Goal: Task Accomplishment & Management: Complete application form

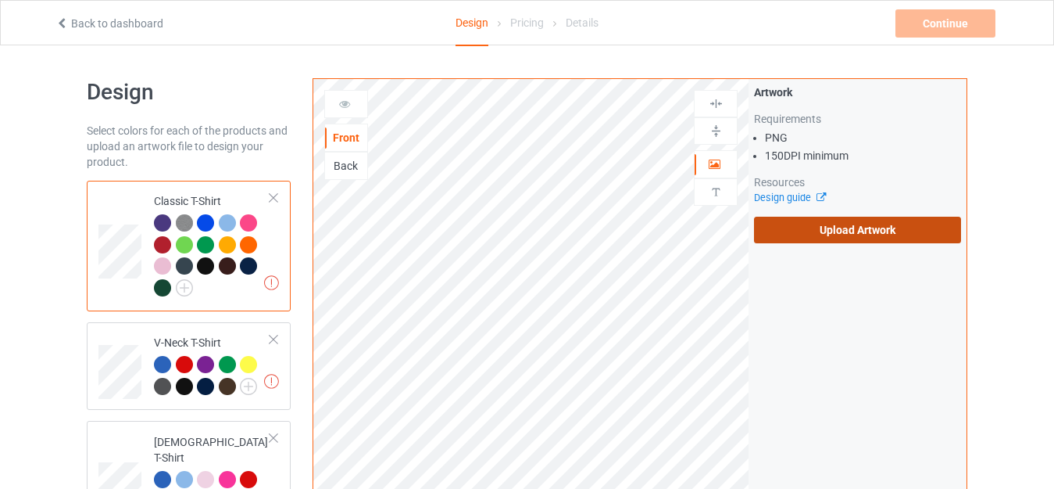
click at [820, 229] on label "Upload Artwork" at bounding box center [857, 230] width 207 height 27
click at [0, 0] on input "Upload Artwork" at bounding box center [0, 0] width 0 height 0
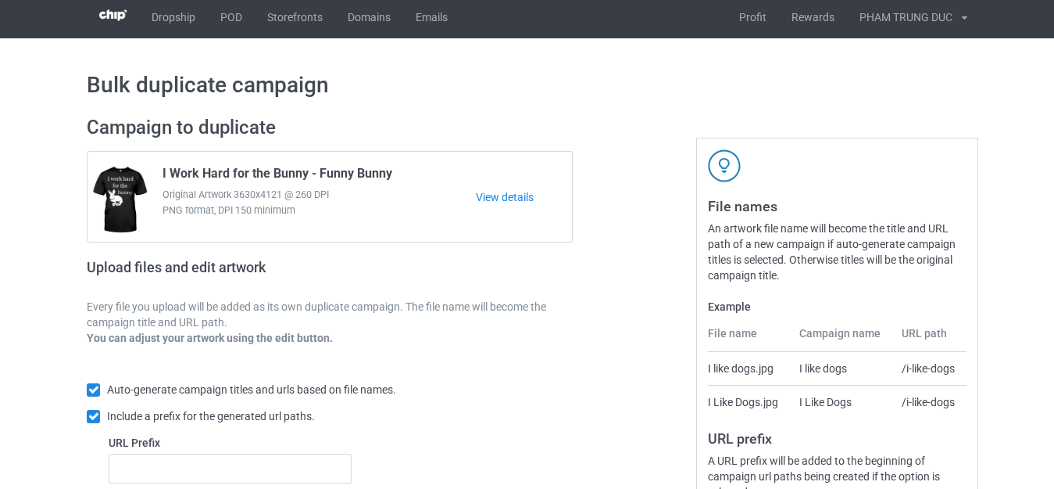
scroll to position [273, 0]
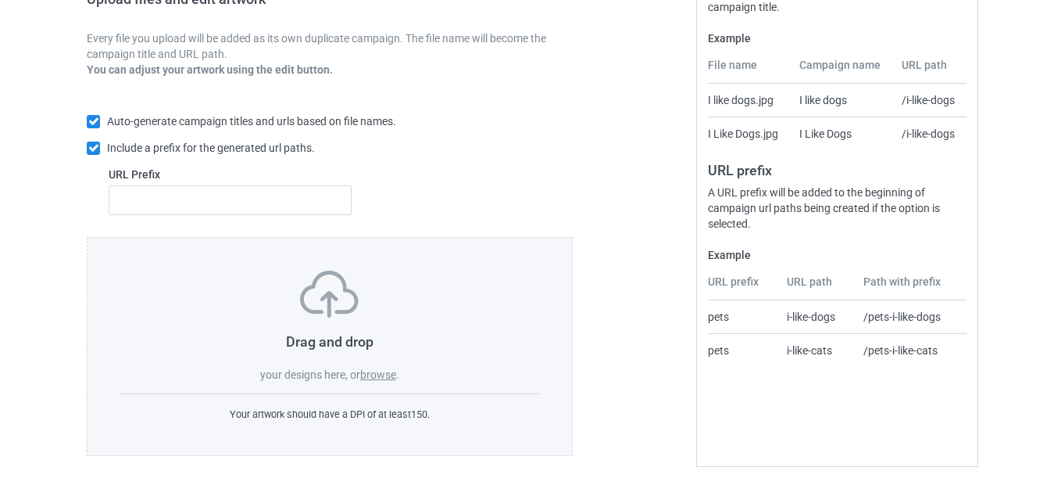
click at [376, 370] on label "browse" at bounding box center [378, 374] width 36 height 13
click at [0, 0] on input "browse" at bounding box center [0, 0] width 0 height 0
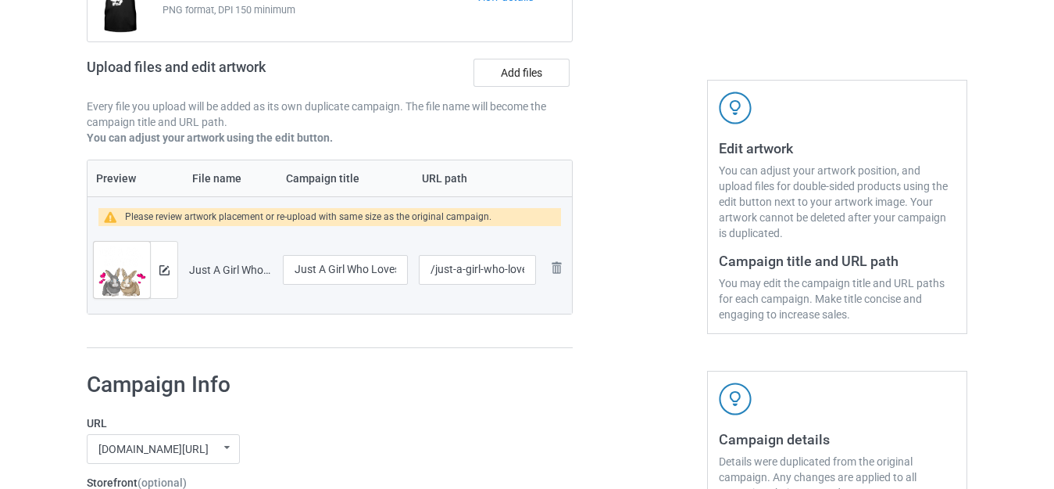
scroll to position [116, 0]
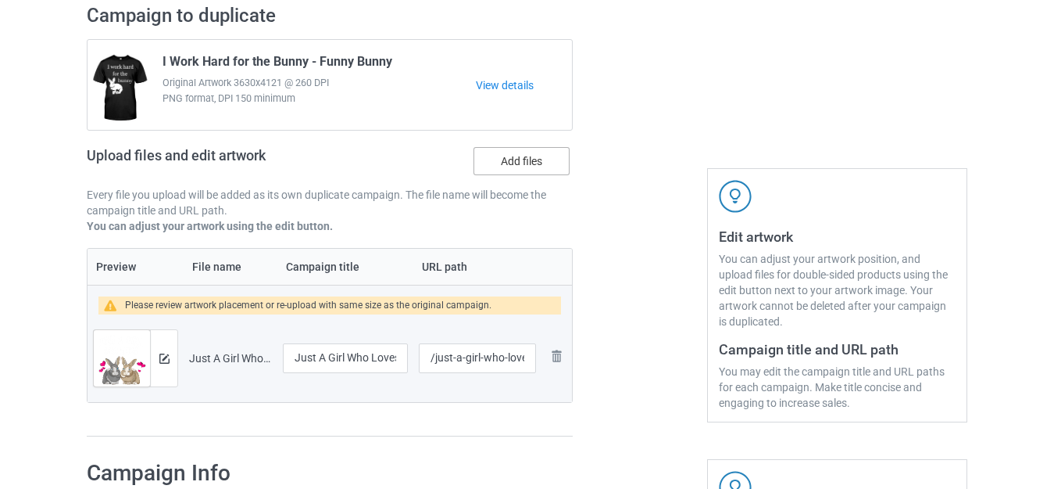
click at [522, 152] on label "Add files" at bounding box center [522, 161] width 96 height 28
click at [0, 0] on input "Add files" at bounding box center [0, 0] width 0 height 0
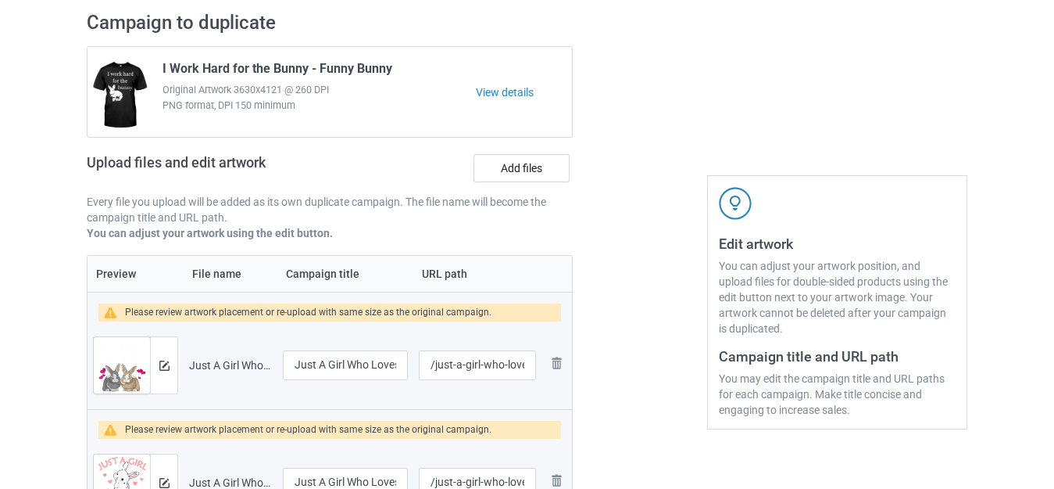
scroll to position [78, 0]
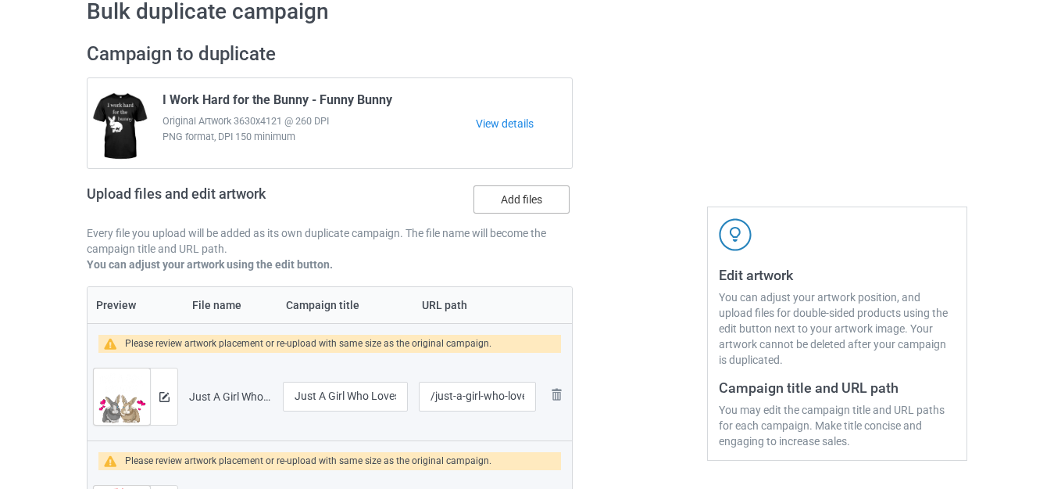
click at [528, 195] on label "Add files" at bounding box center [522, 199] width 96 height 28
click at [0, 0] on input "Add files" at bounding box center [0, 0] width 0 height 0
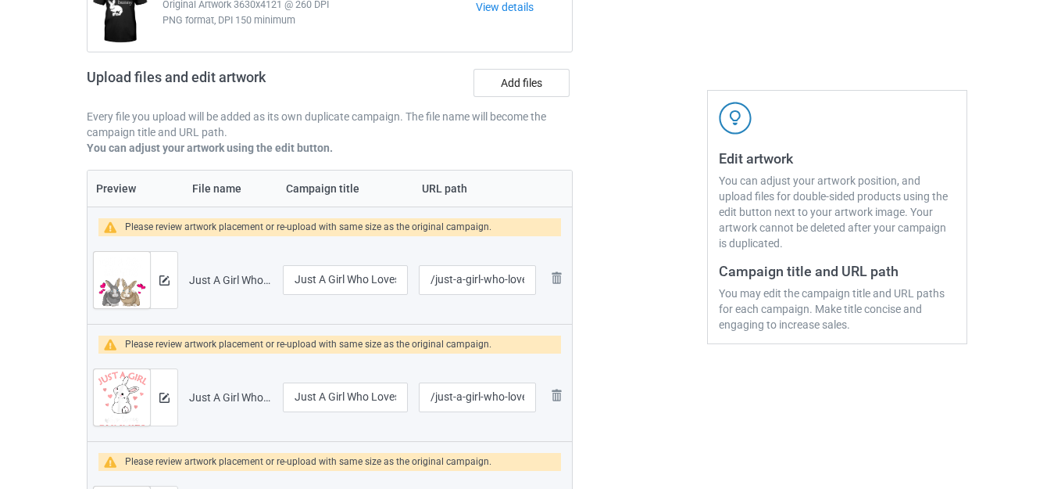
scroll to position [156, 0]
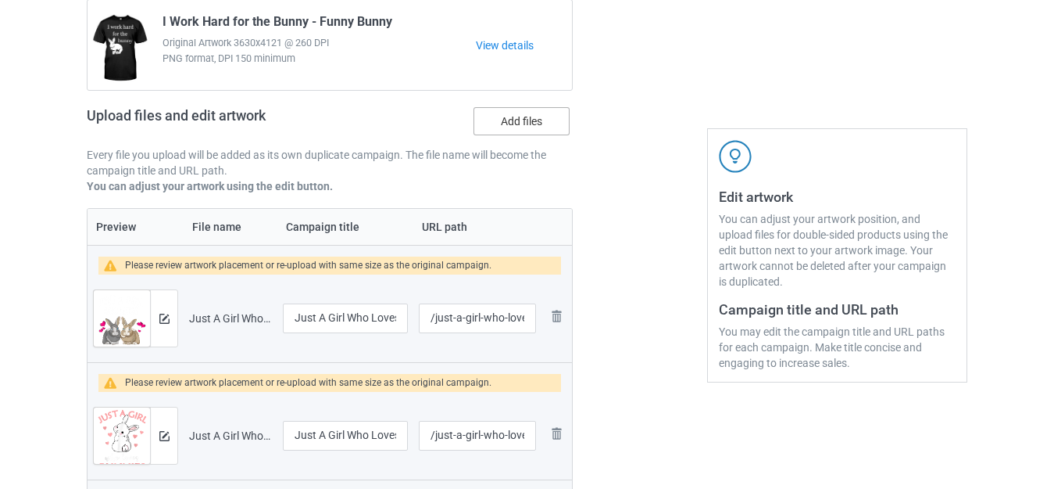
click at [514, 123] on label "Add files" at bounding box center [522, 121] width 96 height 28
click at [0, 0] on input "Add files" at bounding box center [0, 0] width 0 height 0
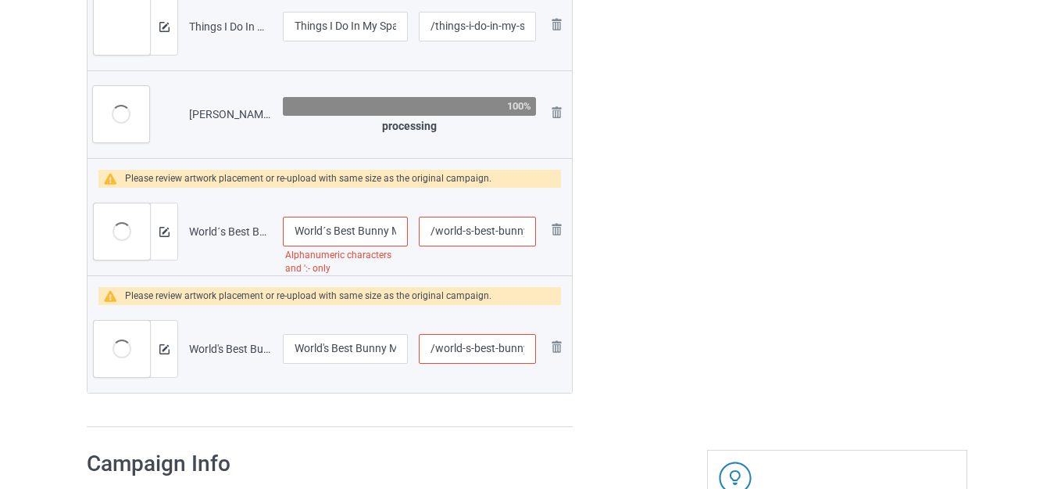
scroll to position [4641, 0]
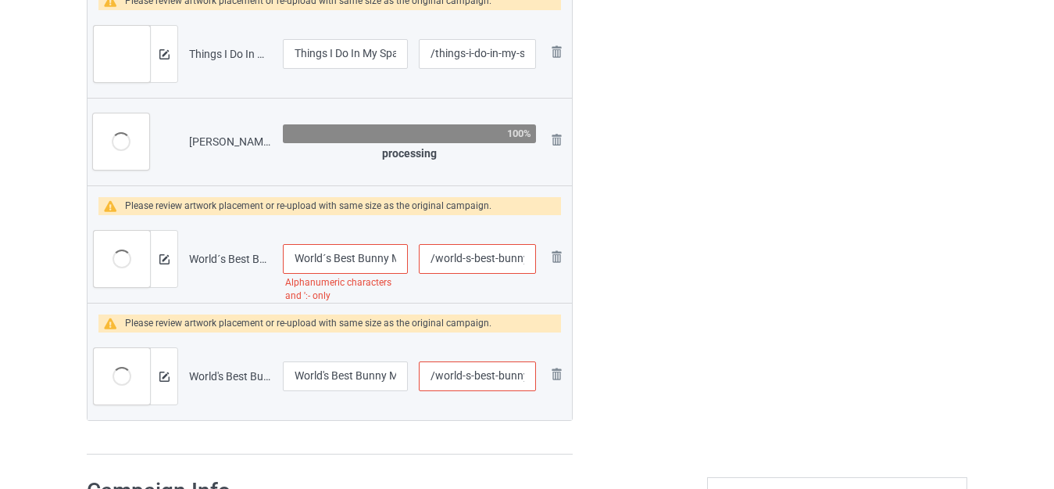
click at [326, 254] on input "World´s Best Bunny Mom" at bounding box center [345, 259] width 125 height 30
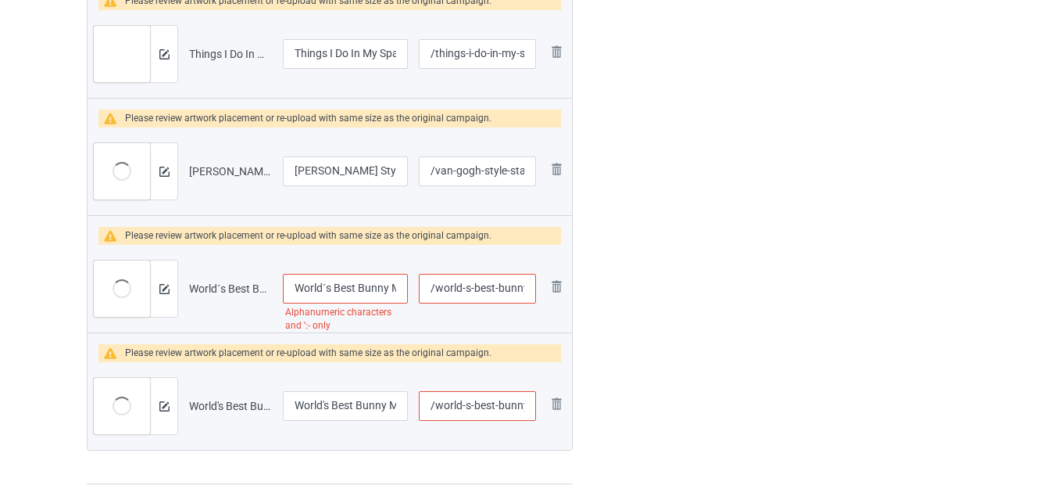
click at [361, 287] on input "World´s Best Bunny Mom" at bounding box center [345, 289] width 125 height 30
drag, startPoint x: 364, startPoint y: 287, endPoint x: 374, endPoint y: 287, distance: 10.2
click at [374, 287] on input "World´s Best Bunny Mom" at bounding box center [345, 289] width 125 height 30
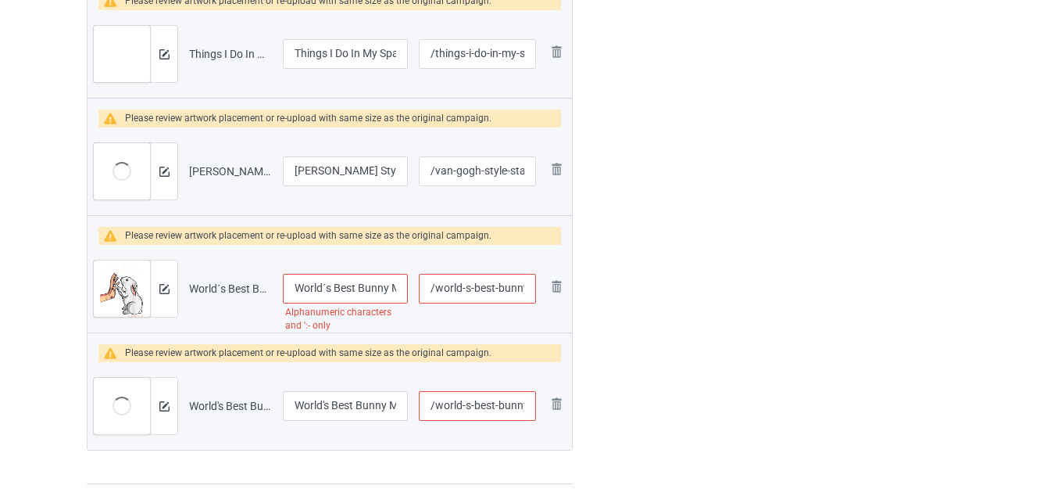
click at [324, 280] on input "World´s Best Bunny Mom" at bounding box center [345, 289] width 125 height 30
type input "Worlds Best Bunny Mom"
drag, startPoint x: 522, startPoint y: 288, endPoint x: 539, endPoint y: 291, distance: 17.4
click at [539, 291] on td "/world-s-best-bunny-mom" at bounding box center [477, 289] width 128 height 88
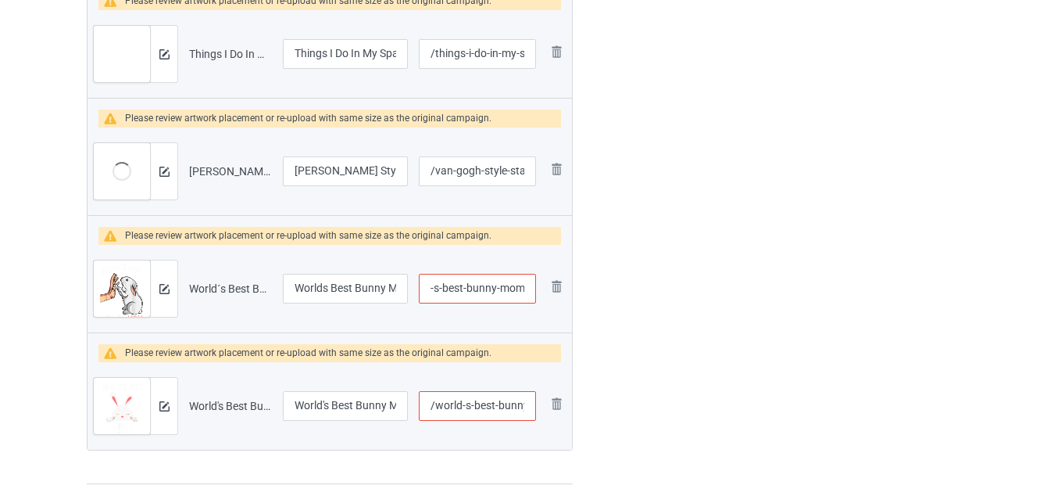
click at [517, 288] on input "/world-s-best-bunny-mom" at bounding box center [477, 289] width 117 height 30
click at [527, 285] on input "/world-s-best-bunny-mom" at bounding box center [477, 289] width 117 height 30
type input "/world-s-best-bunny-moms"
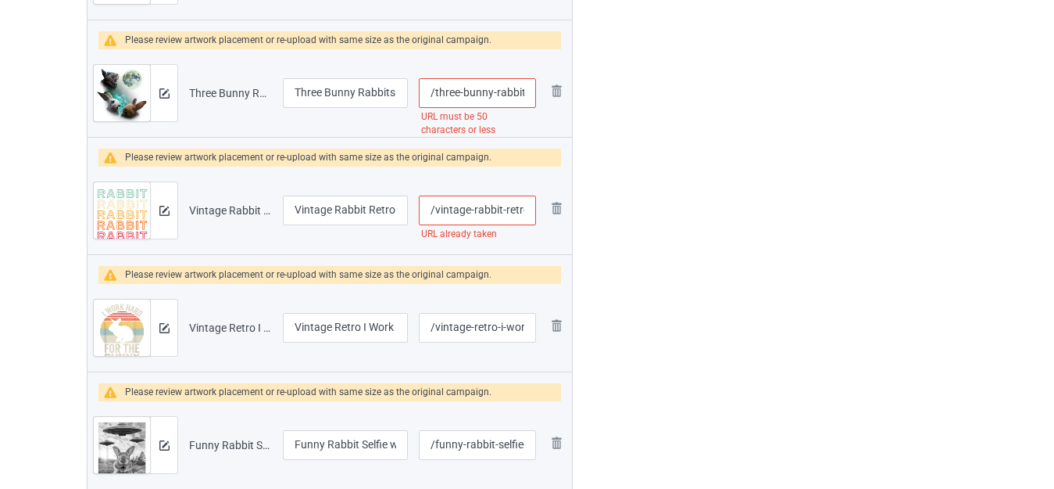
scroll to position [0, 4]
drag, startPoint x: 506, startPoint y: 207, endPoint x: 526, endPoint y: 213, distance: 21.0
click at [526, 213] on input "/vintage-rabbit-retro" at bounding box center [477, 210] width 117 height 30
click at [529, 211] on input "/vintage-rabbit-retro" at bounding box center [477, 210] width 117 height 30
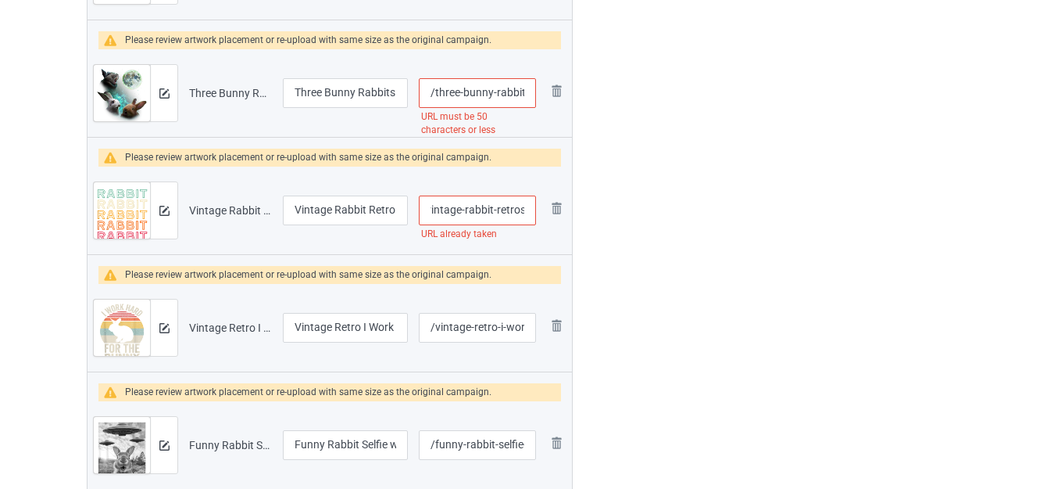
type input "/vintage-rabbit-retros"
drag, startPoint x: 524, startPoint y: 86, endPoint x: 576, endPoint y: 113, distance: 58.4
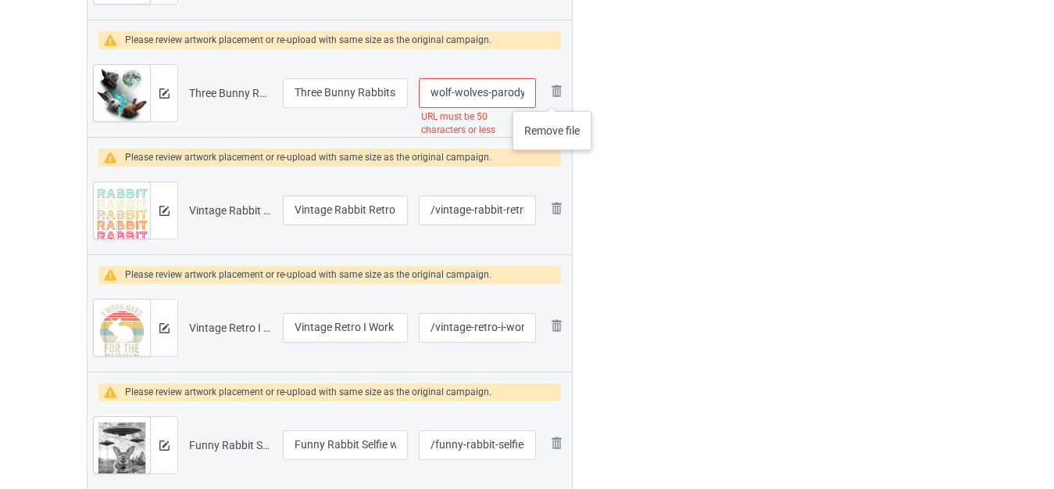
drag, startPoint x: 527, startPoint y: 88, endPoint x: 640, endPoint y: 111, distance: 115.7
type input "/three-bunny-rabbit"
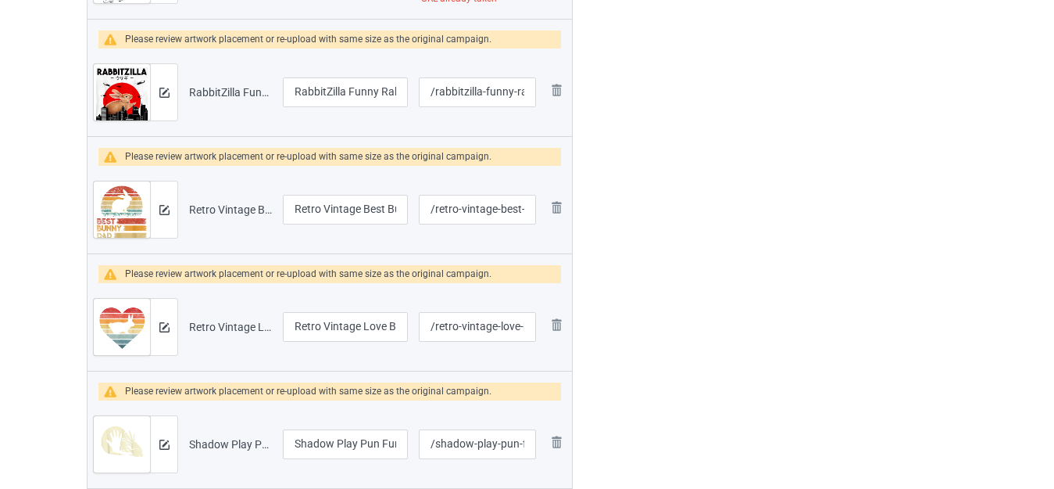
scroll to position [2687, 0]
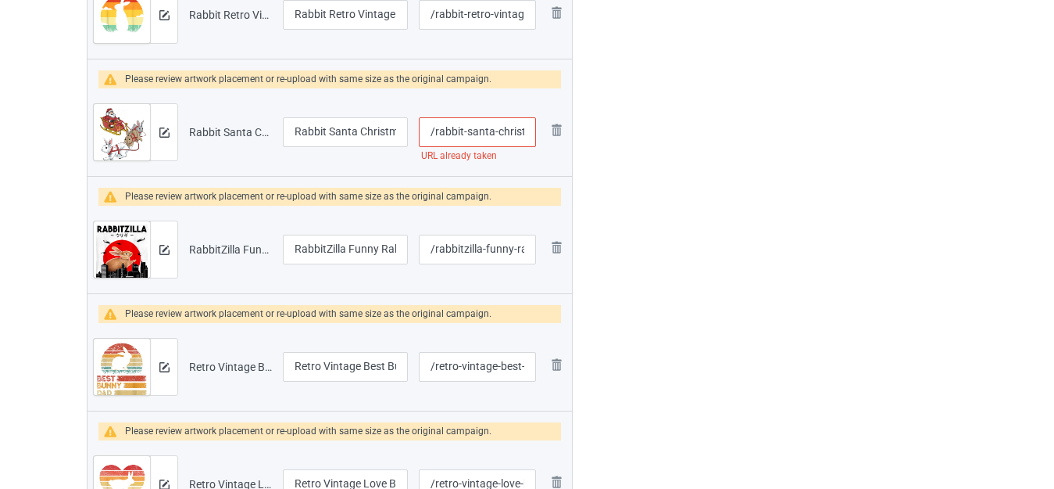
click at [496, 128] on input "/rabbit-santa-christmas" at bounding box center [477, 132] width 117 height 30
type input "/rabbit-santa--christmas"
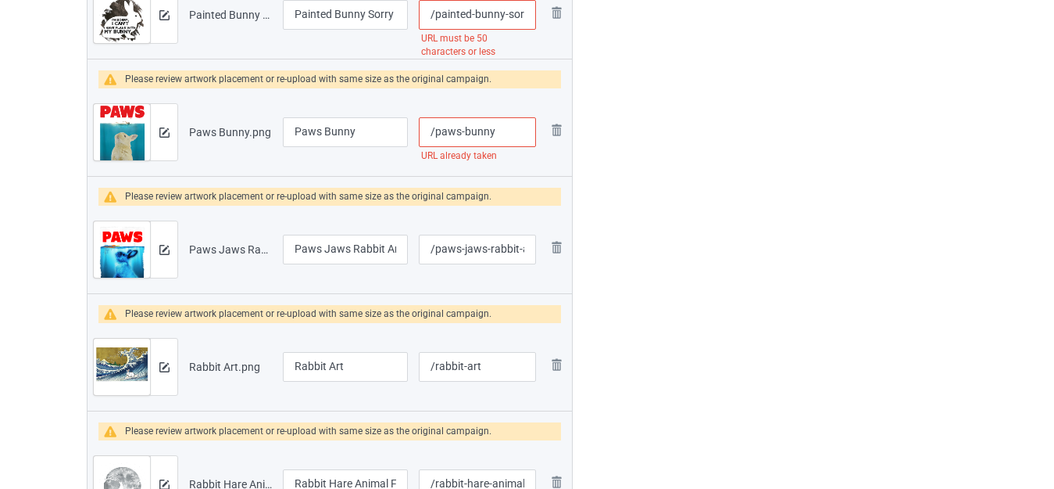
scroll to position [1906, 0]
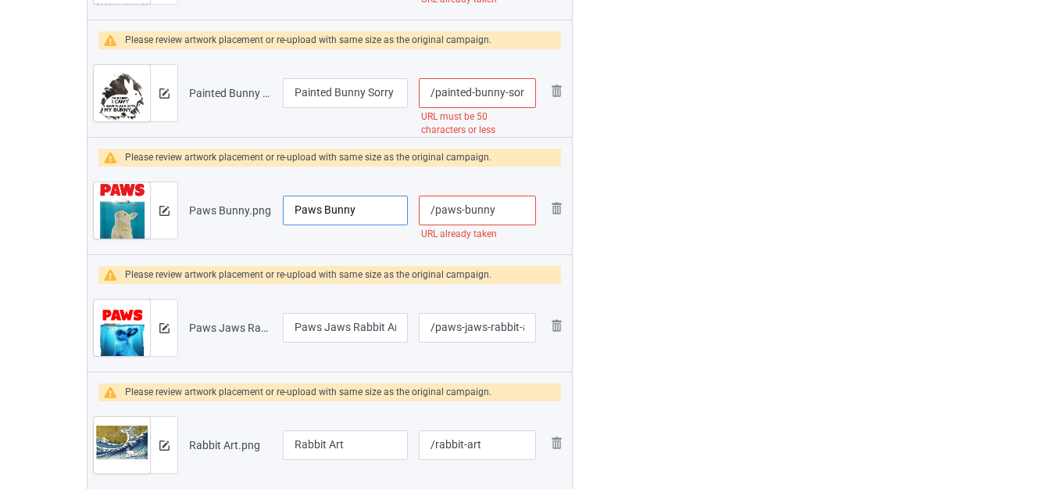
click at [295, 206] on input "Paws Bunny" at bounding box center [345, 210] width 125 height 30
type input "Cute Paws Bunny"
click at [511, 209] on input "/paws-bunny" at bounding box center [477, 210] width 117 height 30
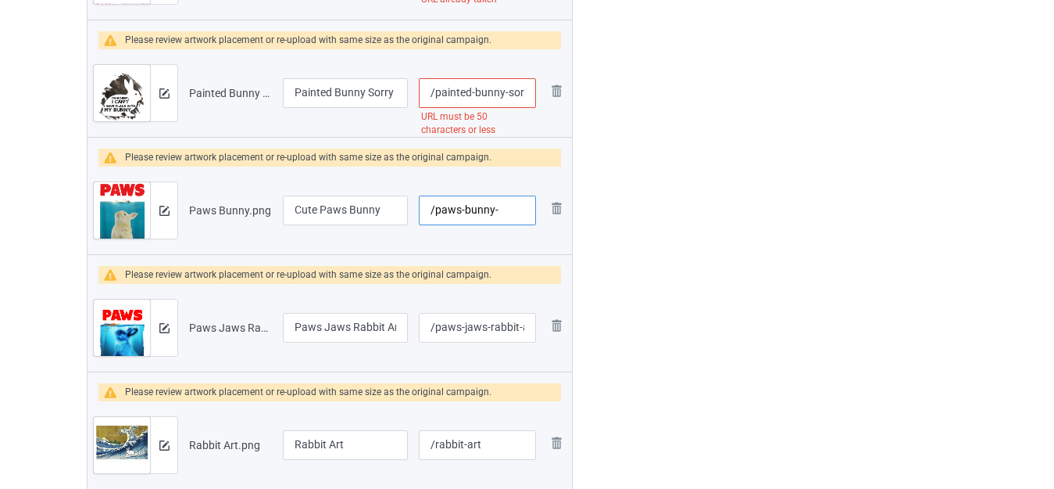
type input "/paws-bunny-"
drag, startPoint x: 508, startPoint y: 90, endPoint x: 541, endPoint y: 91, distance: 32.9
click at [541, 91] on td "/painted-bunny-sorry-i-cant-i-have-plans-with-my-bunny-rabbit URL must be 50 ch…" at bounding box center [477, 93] width 128 height 88
click at [492, 90] on input "/painted-bunny-sorry-i-cant-i-have-plans-with-my-bunny-rabbit" at bounding box center [477, 93] width 117 height 30
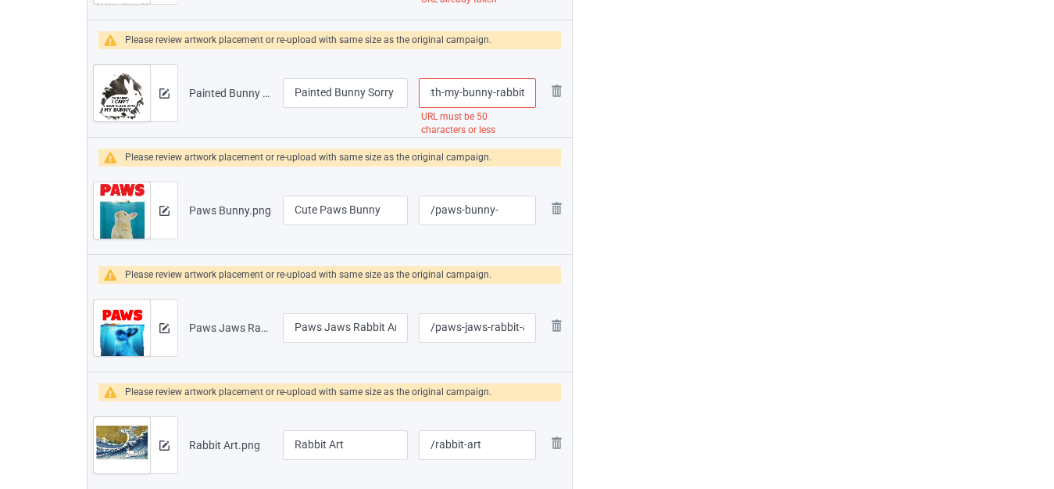
drag, startPoint x: 459, startPoint y: 91, endPoint x: 616, endPoint y: 109, distance: 158.1
click at [496, 94] on input "/painted-bunny-sorry-i-cant-i-have-plans-with-my-bunny-rabbit" at bounding box center [477, 93] width 117 height 30
drag, startPoint x: 491, startPoint y: 89, endPoint x: 625, endPoint y: 103, distance: 135.2
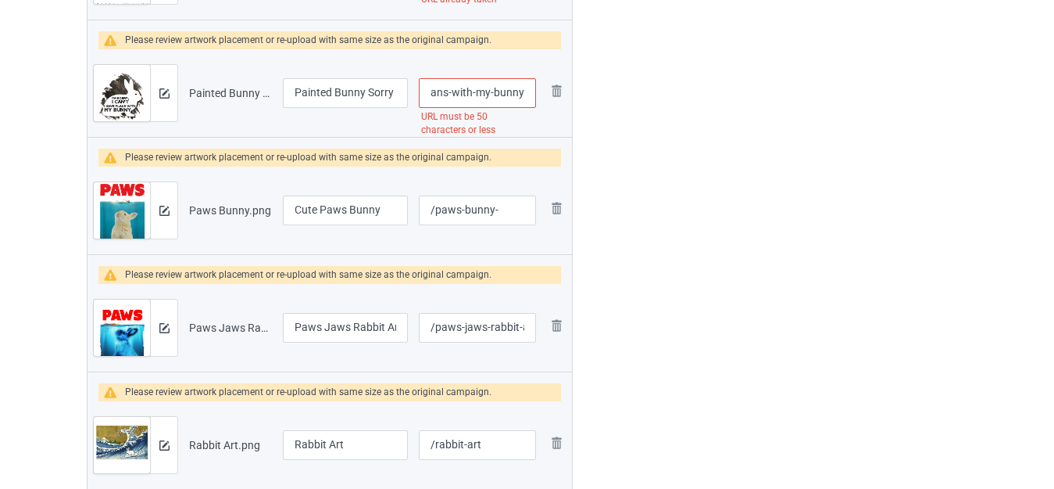
scroll to position [0, 177]
drag, startPoint x: 491, startPoint y: 91, endPoint x: 687, endPoint y: 108, distance: 196.9
type input "/painted-bunny-sorry-i-cant-i-have-plans-with-my"
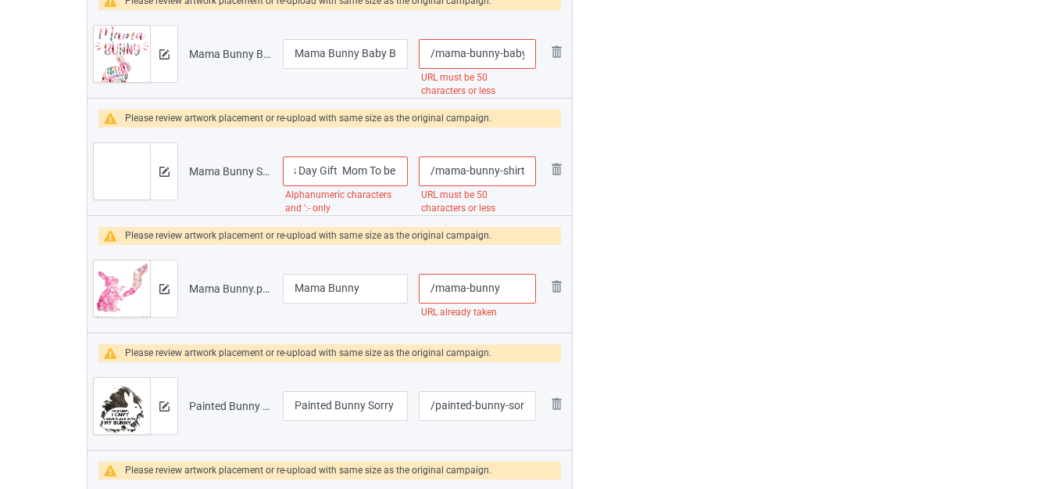
scroll to position [0, 532]
drag, startPoint x: 361, startPoint y: 166, endPoint x: 414, endPoint y: 166, distance: 53.2
click at [414, 166] on tr "Preview and edit artwork Mama Bunny Shirt Mama Shirt Women_s [DATE] Shirt Mothe…" at bounding box center [330, 171] width 485 height 88
type input "Mama Bunny"
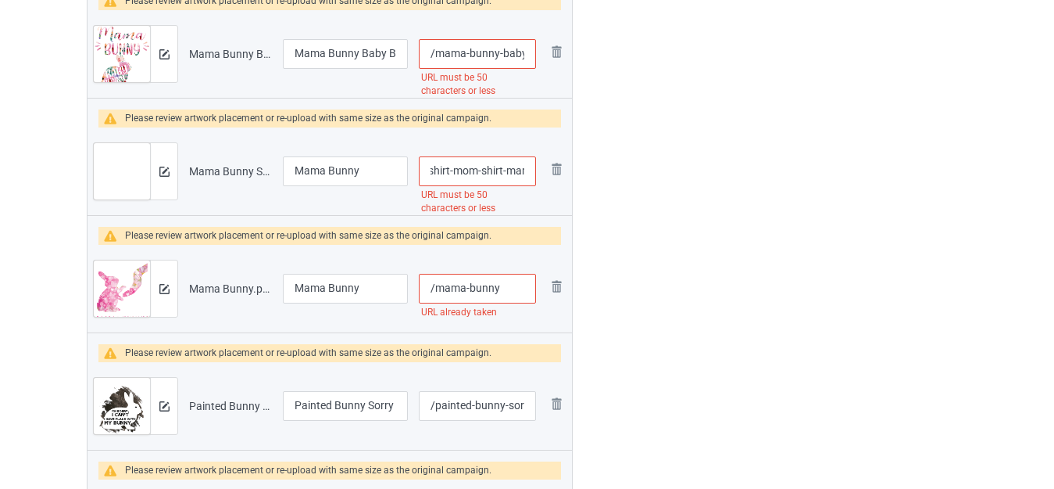
scroll to position [0, 534]
drag, startPoint x: 501, startPoint y: 166, endPoint x: 642, endPoint y: 176, distance: 141.1
click at [470, 169] on input "/mama-bunny-shirt-mama-shirt-women-s-[DATE]-shirt-mother-s-day-gift-mom-to-be-s…" at bounding box center [477, 171] width 117 height 30
drag, startPoint x: 447, startPoint y: 166, endPoint x: 716, endPoint y: 167, distance: 268.9
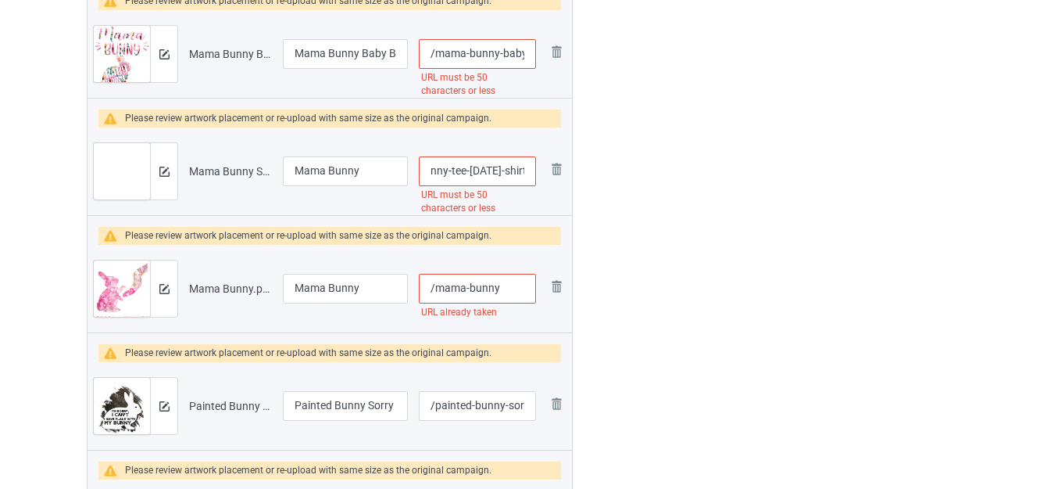
drag, startPoint x: 490, startPoint y: 168, endPoint x: 732, endPoint y: 170, distance: 242.3
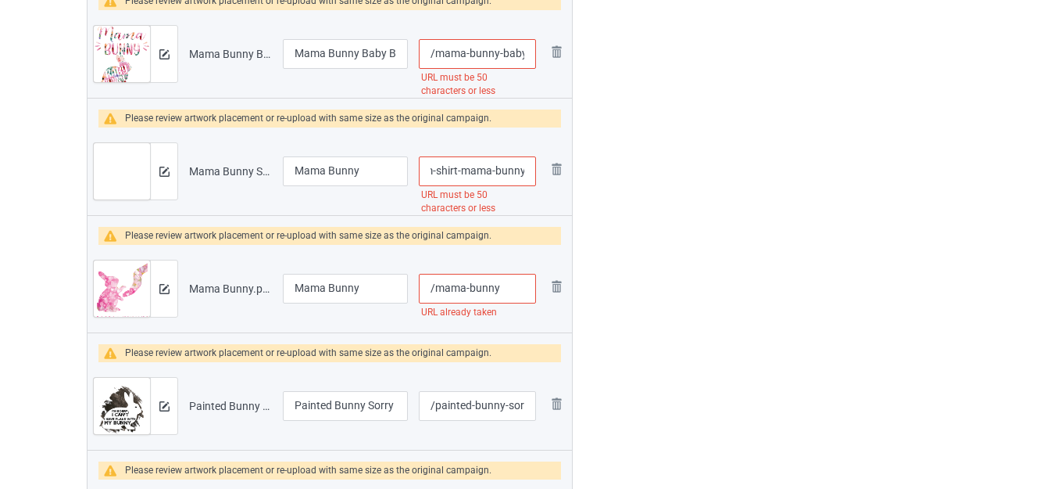
drag, startPoint x: 501, startPoint y: 169, endPoint x: 609, endPoint y: 178, distance: 108.3
type input "/mama-bunnys"
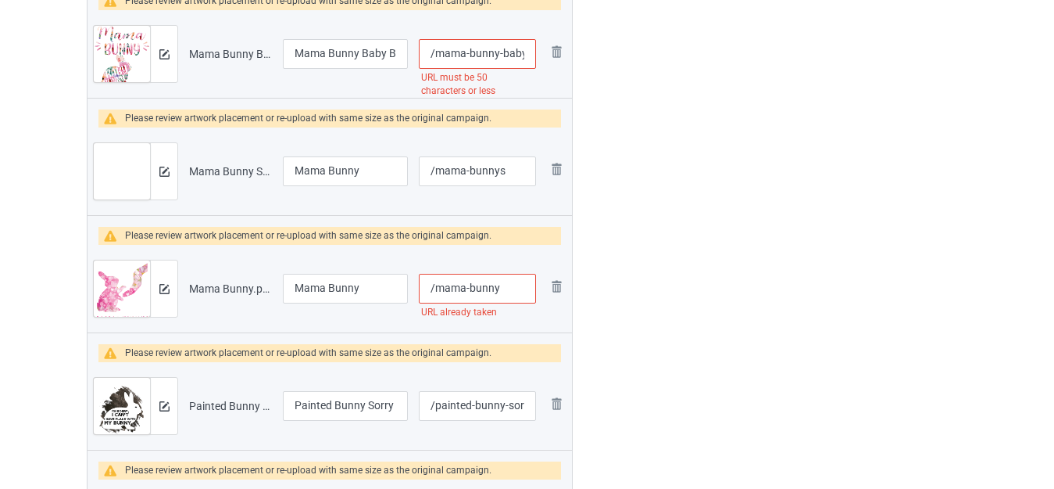
click at [511, 286] on input "/mama-bunny" at bounding box center [477, 289] width 117 height 30
type input "/mama-bunny-"
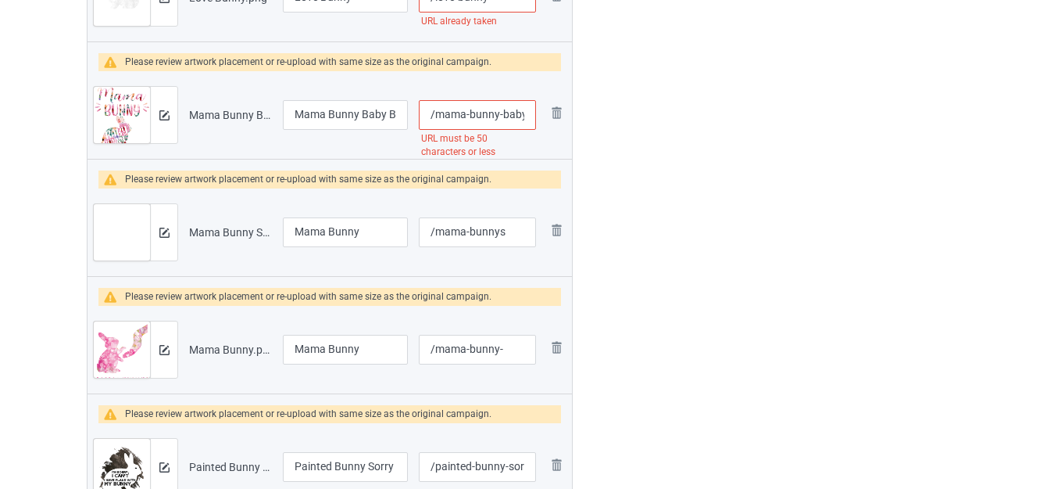
scroll to position [1515, 0]
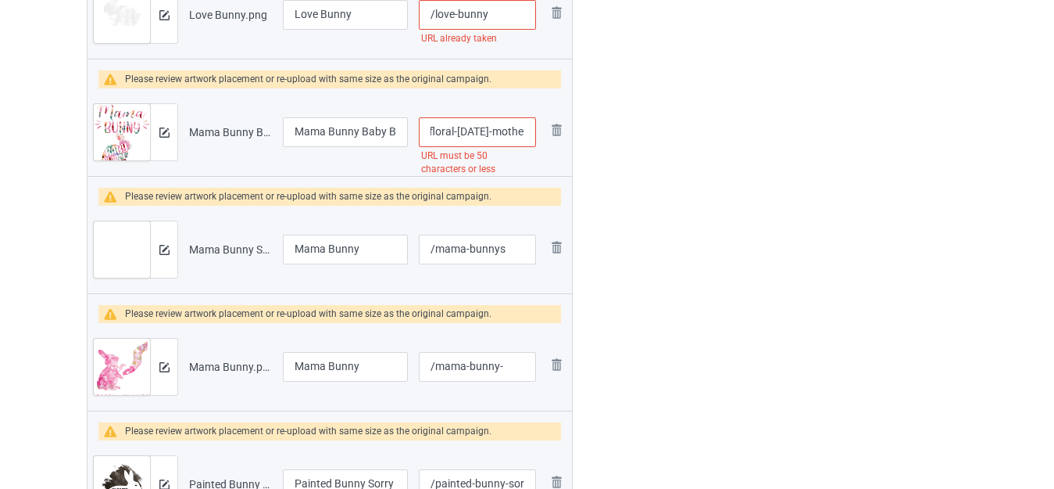
drag, startPoint x: 504, startPoint y: 131, endPoint x: 521, endPoint y: 135, distance: 17.6
click at [521, 135] on input "/mama-bunny-baby-bunny-floral-[DATE]-mother-s-day-shirt" at bounding box center [477, 132] width 117 height 30
click at [523, 135] on input "/mama-bunny-baby-bunny-floral-[DATE]-mother-s-day-shirt" at bounding box center [477, 132] width 117 height 30
click at [487, 135] on input "/mama-bunny-baby-bunny-floral-[DATE]-mother-s-day-shirt" at bounding box center [477, 132] width 117 height 30
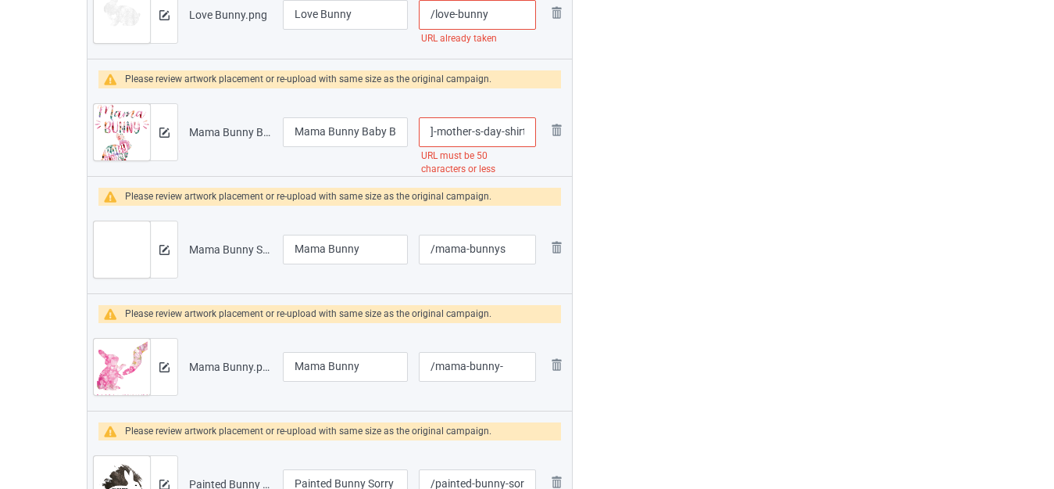
drag, startPoint x: 471, startPoint y: 130, endPoint x: 637, endPoint y: 132, distance: 165.7
type input "/mama-bunny-baby-bunny-floral-[DATE]-mother"
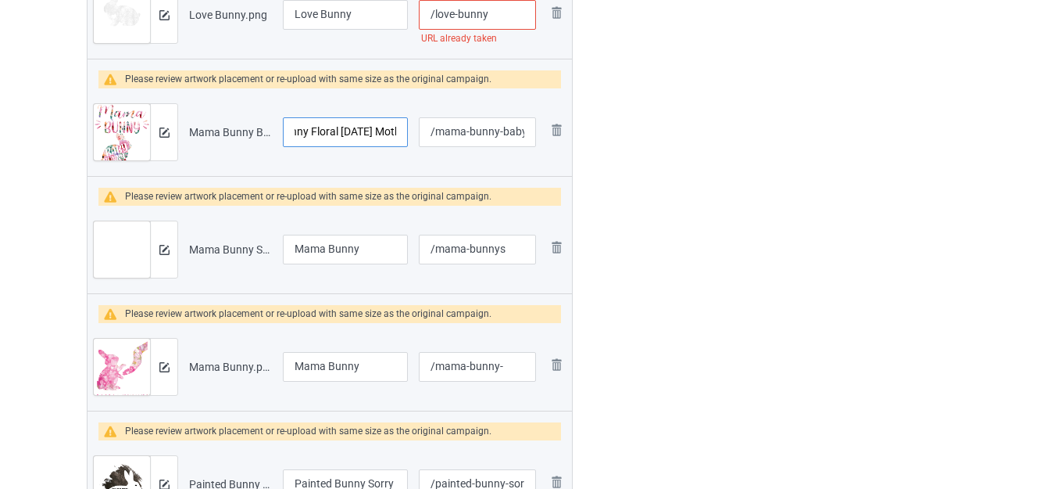
click at [392, 131] on input "Mama Bunny Baby Bunny Floral [DATE] Mother’s Day shirt" at bounding box center [345, 132] width 125 height 30
click at [393, 131] on input "Mama Bunny Baby Bunny Floral [DATE] Mother’s Day shirt" at bounding box center [345, 132] width 125 height 30
click at [363, 133] on input "Mama Bunny Baby Bunny Floral [DATE] Mother’s Day shirt" at bounding box center [345, 132] width 125 height 30
drag, startPoint x: 374, startPoint y: 129, endPoint x: 413, endPoint y: 134, distance: 39.5
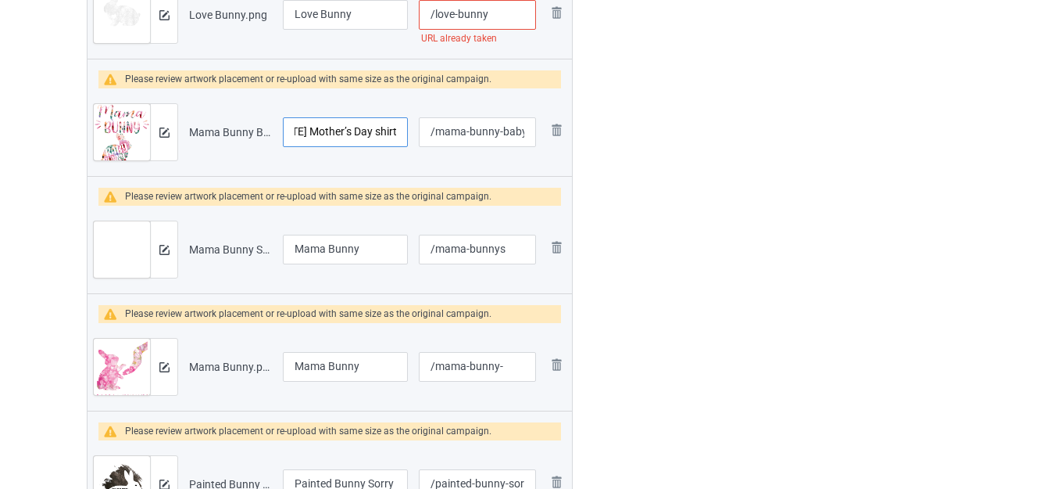
click at [413, 134] on tr "Preview and edit artwork Mama Bunny Baby Bunny Floral [DATE] Mother’s Day shirt…" at bounding box center [330, 132] width 485 height 88
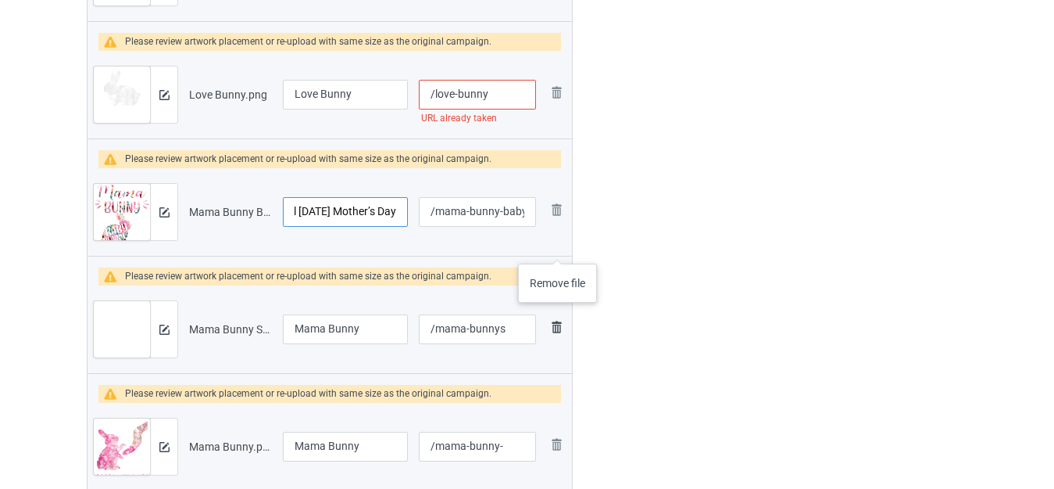
scroll to position [1358, 0]
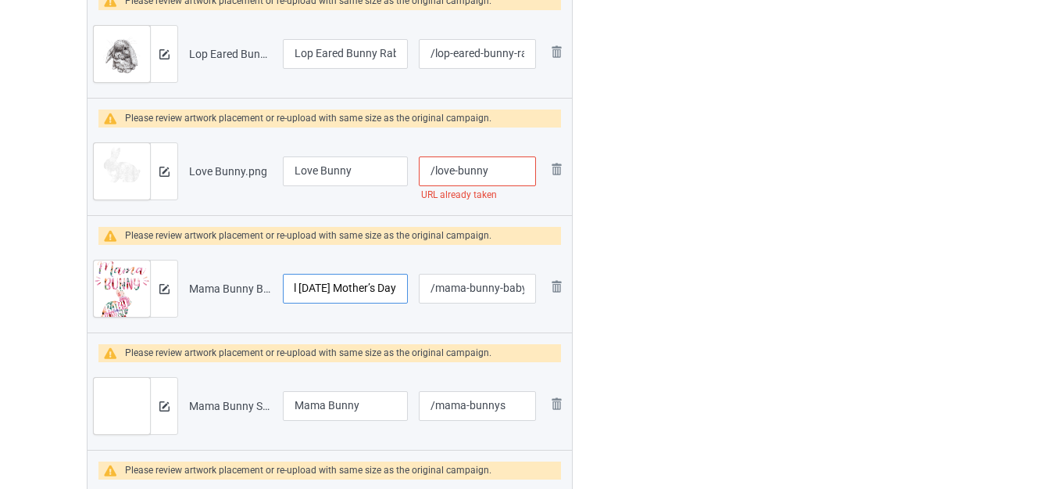
type input "Mama Bunny Baby Bunny Floral [DATE] Mother’s Day"
click at [500, 168] on input "/love-bunny" at bounding box center [477, 171] width 117 height 30
type input "/love-bunnyy"
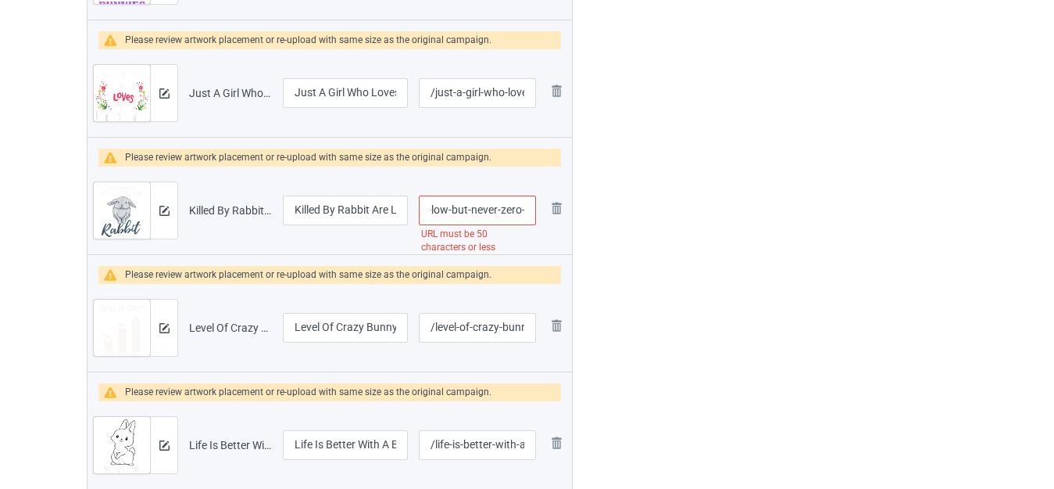
scroll to position [0, 153]
drag, startPoint x: 507, startPoint y: 213, endPoint x: 528, endPoint y: 213, distance: 20.3
click at [528, 213] on input "/killed-by-rabbit-are-low-but-never-zero-bunny-lover" at bounding box center [477, 210] width 117 height 30
click at [499, 215] on input "/killed-by-rabbit-are-low-but-never-zero-bunny-lover" at bounding box center [477, 210] width 117 height 30
click at [524, 206] on input "/killed-by-rabbit-are-low-but-never-zero-bunny-lover" at bounding box center [477, 210] width 117 height 30
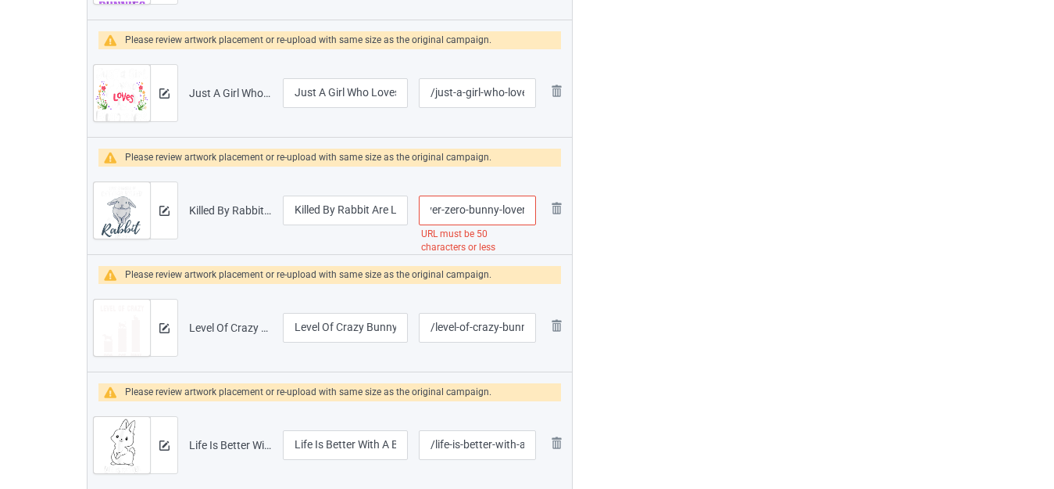
drag, startPoint x: 464, startPoint y: 206, endPoint x: 669, endPoint y: 222, distance: 206.2
type input "/killed-by-rabbit-are-low-but-never-zero"
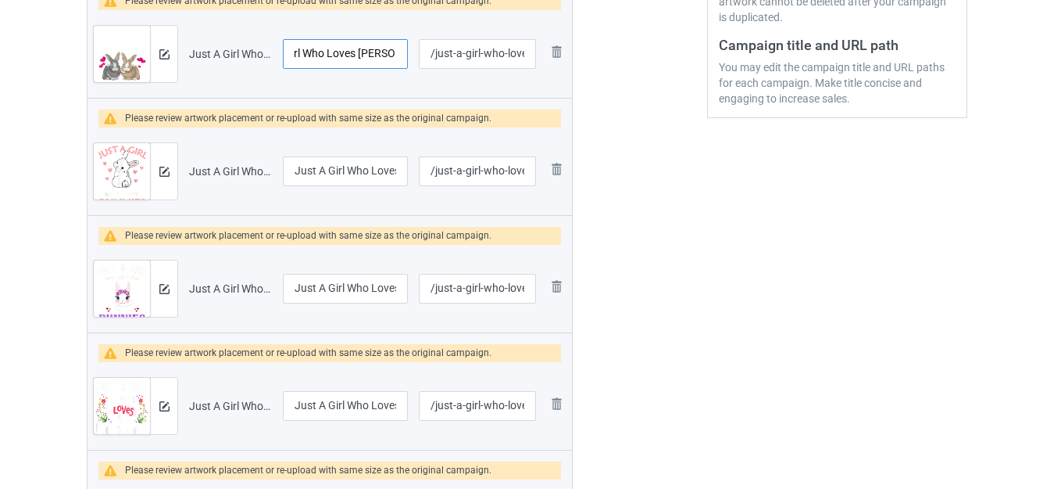
scroll to position [0, 84]
drag, startPoint x: 360, startPoint y: 55, endPoint x: 414, endPoint y: 56, distance: 54.7
click at [413, 56] on tr "Preview and edit artwork Just A Girl Who Loves [PERSON_NAME] - Bunny.png Just A…" at bounding box center [330, 54] width 485 height 88
drag, startPoint x: 357, startPoint y: 170, endPoint x: 409, endPoint y: 177, distance: 52.0
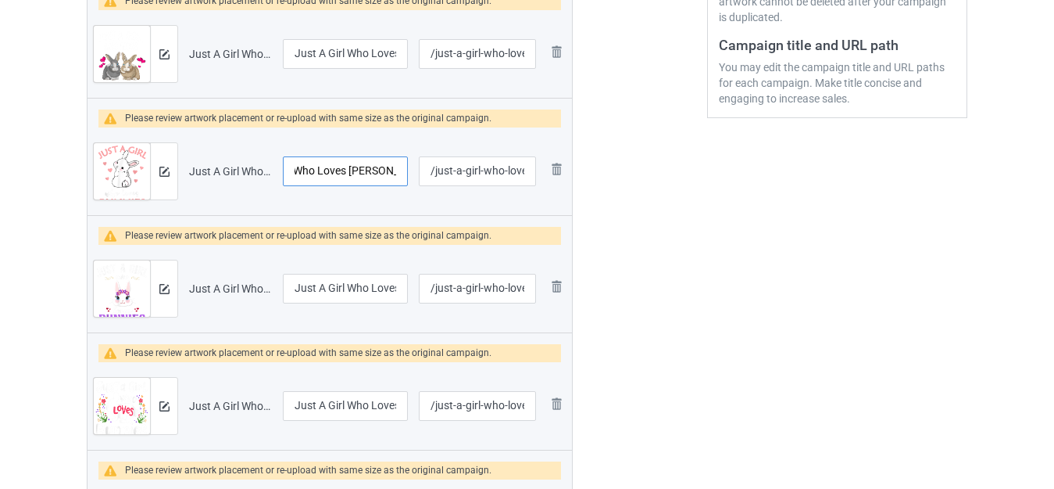
click at [409, 177] on td "Just A Girl Who Loves [PERSON_NAME] 2" at bounding box center [345, 171] width 136 height 88
click at [389, 169] on input "Just A Girl Who Loves [PERSON_NAME] 2" at bounding box center [345, 171] width 125 height 30
drag, startPoint x: 391, startPoint y: 169, endPoint x: 404, endPoint y: 173, distance: 13.9
click at [404, 173] on input "Just A Girl Who Loves [PERSON_NAME] 2" at bounding box center [345, 171] width 125 height 30
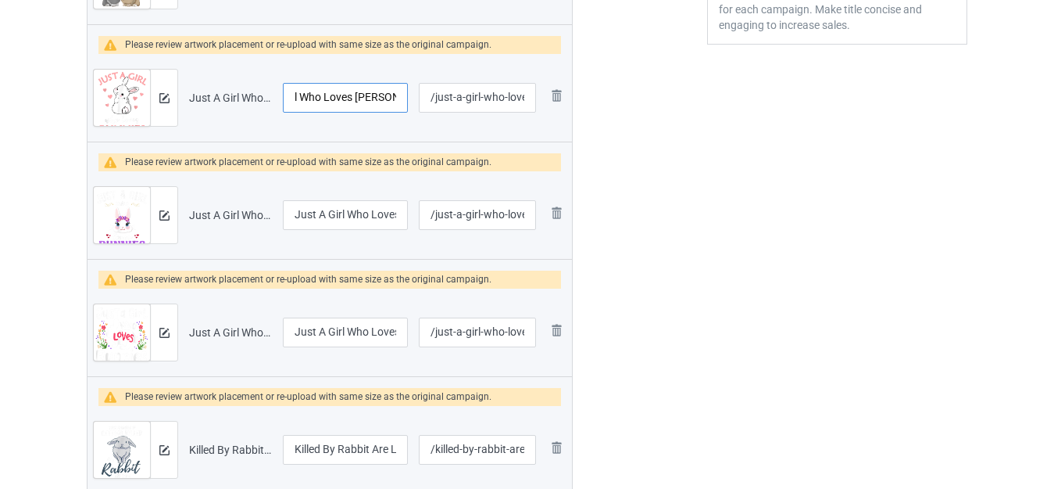
scroll to position [499, 0]
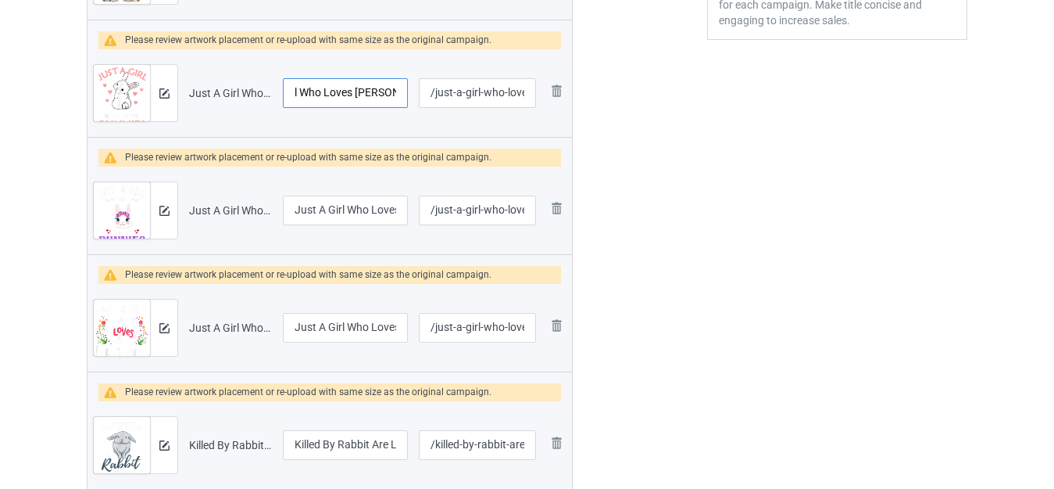
type input "Just A Girl Who Loves [PERSON_NAME]"
drag, startPoint x: 378, startPoint y: 212, endPoint x: 403, endPoint y: 213, distance: 24.3
click at [413, 212] on tr "Preview and edit artwork Just A Girl Who Loves [PERSON_NAME] 22.png Just A Girl…" at bounding box center [330, 210] width 485 height 88
click at [385, 212] on input "Just A Girl Who Loves [PERSON_NAME] 22" at bounding box center [345, 210] width 125 height 30
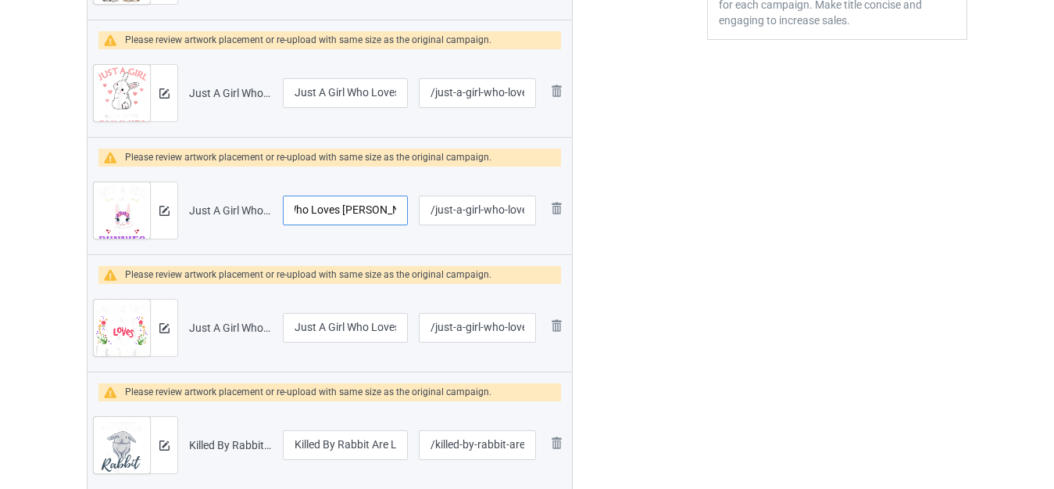
drag, startPoint x: 385, startPoint y: 211, endPoint x: 410, endPoint y: 209, distance: 25.8
click at [410, 209] on td "Just A Girl Who Loves [PERSON_NAME] 22" at bounding box center [345, 210] width 136 height 88
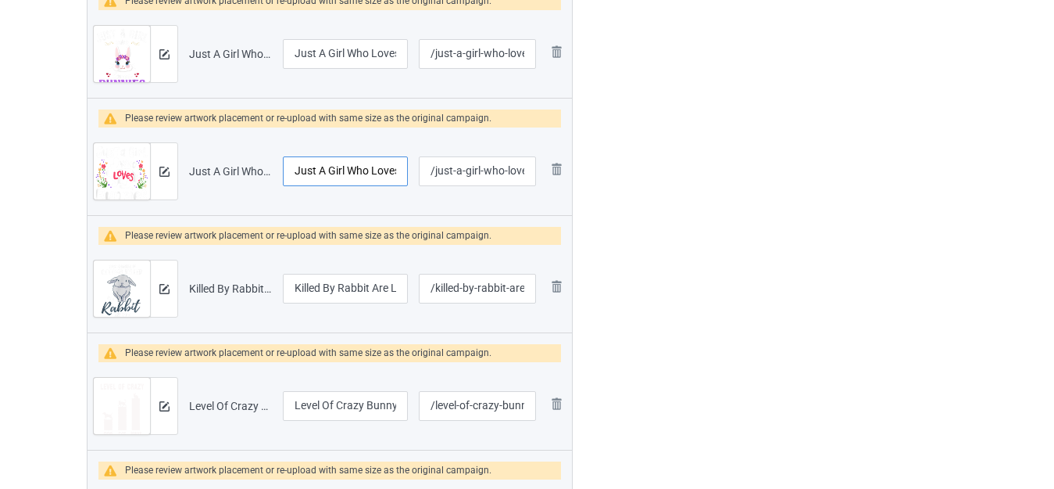
scroll to position [0, 45]
drag, startPoint x: 387, startPoint y: 174, endPoint x: 412, endPoint y: 176, distance: 25.1
click at [412, 176] on td "Just A Girl Who Loves [PERSON_NAME]" at bounding box center [345, 171] width 136 height 88
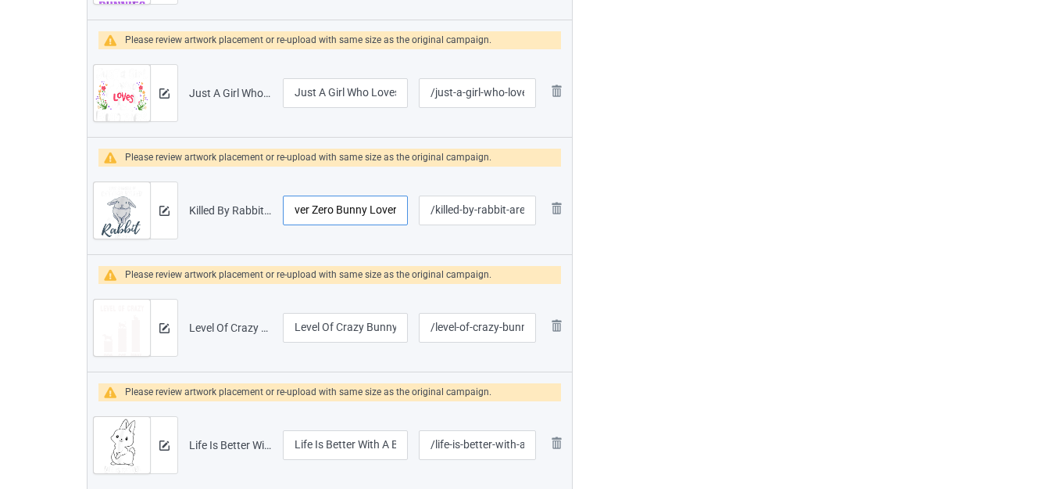
drag, startPoint x: 377, startPoint y: 210, endPoint x: 410, endPoint y: 214, distance: 33.1
click at [407, 214] on input "Killed By Rabbit Are Low But Never Zero Bunny Lover" at bounding box center [345, 210] width 125 height 30
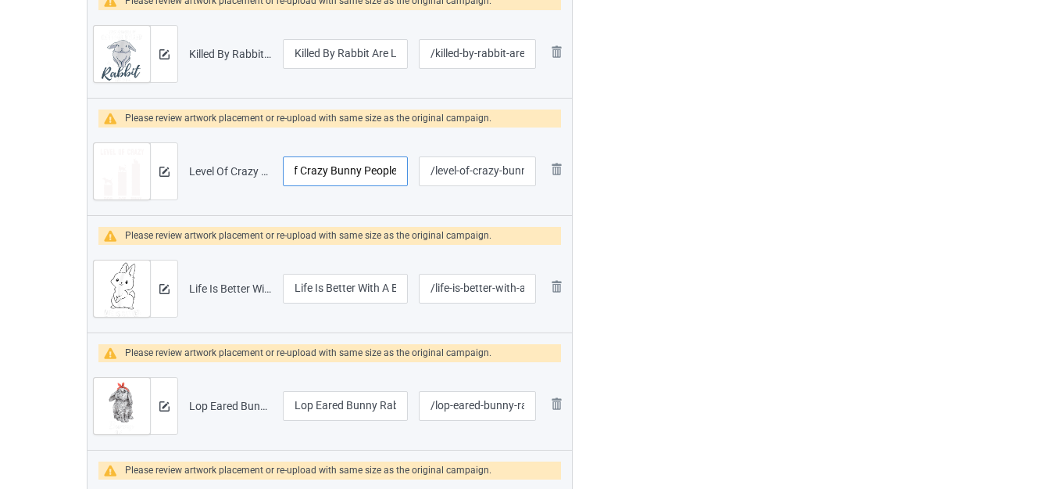
drag, startPoint x: 374, startPoint y: 174, endPoint x: 413, endPoint y: 174, distance: 39.1
click at [413, 174] on tr "Preview and edit artwork Level Of Crazy Bunny People.png Level Of Crazy Bunny P…" at bounding box center [330, 171] width 485 height 88
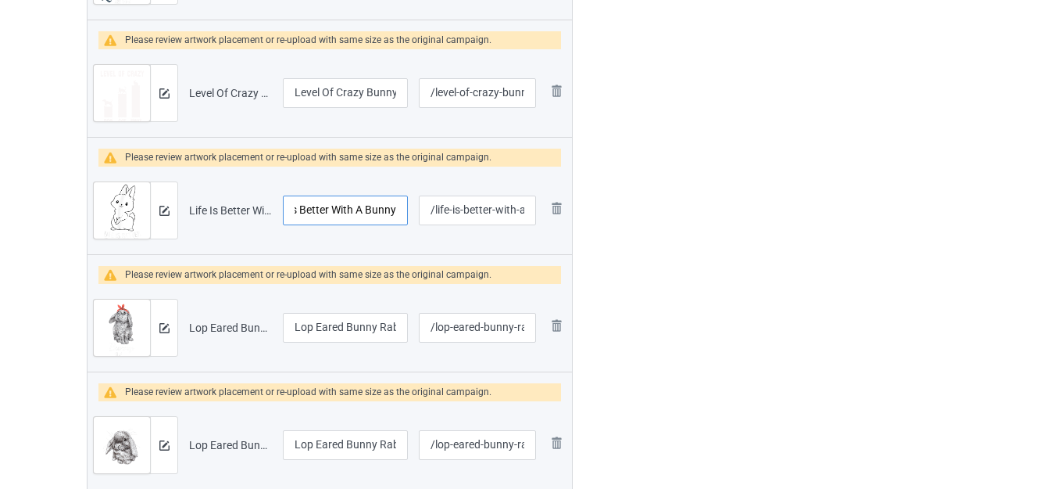
drag, startPoint x: 369, startPoint y: 205, endPoint x: 410, endPoint y: 205, distance: 41.4
click at [410, 205] on td "Life Is Better With A Bunny" at bounding box center [345, 210] width 136 height 88
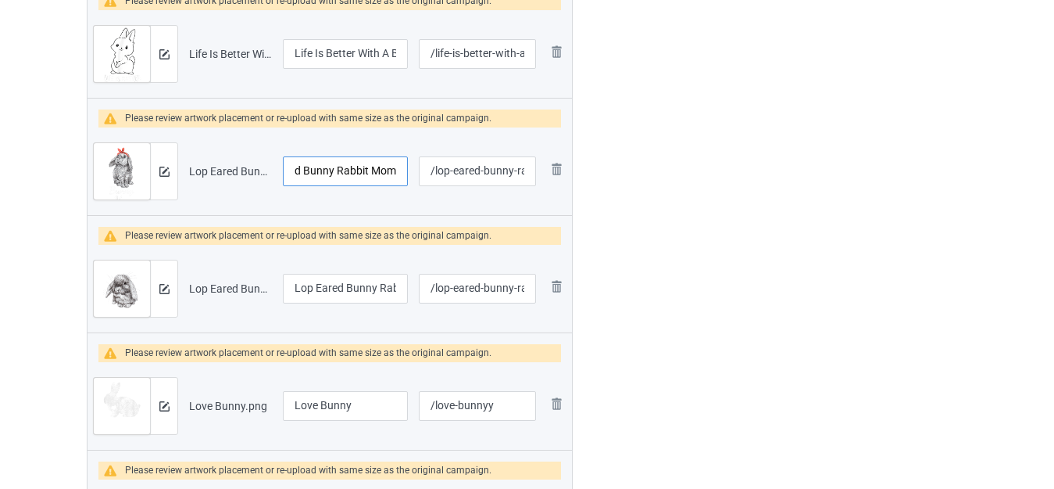
drag, startPoint x: 366, startPoint y: 172, endPoint x: 414, endPoint y: 170, distance: 48.5
click at [414, 170] on tr "Preview and edit artwork Lop Eared Bunny Rabbit Mom.png Lop Eared Bunny Rabbit …" at bounding box center [330, 171] width 485 height 88
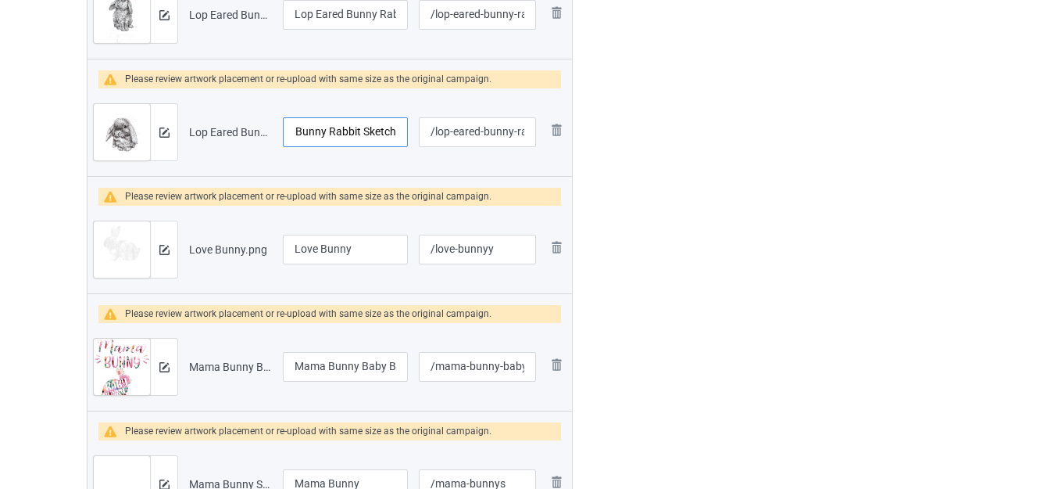
drag, startPoint x: 360, startPoint y: 134, endPoint x: 399, endPoint y: 144, distance: 41.1
click at [407, 136] on input "Lop Eared Bunny Rabbit Sketch" at bounding box center [345, 132] width 125 height 30
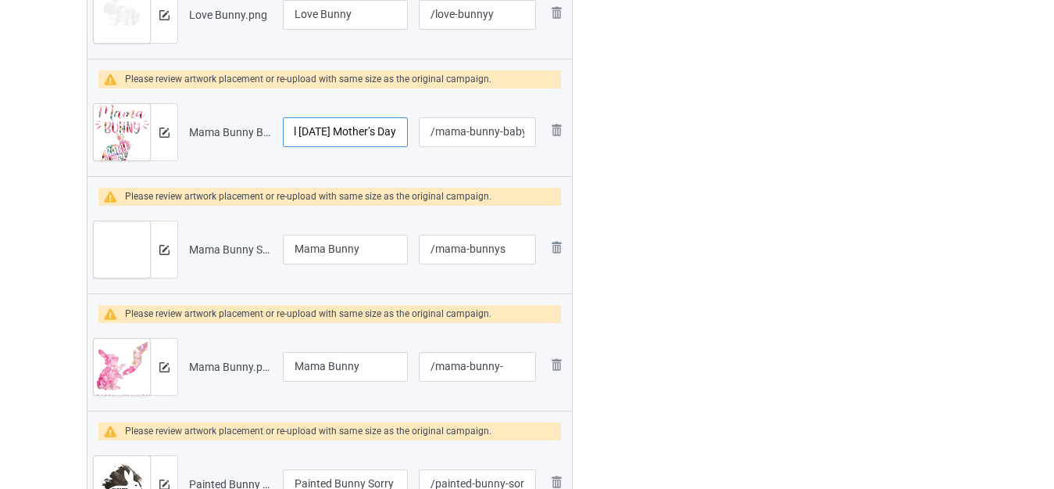
drag, startPoint x: 363, startPoint y: 127, endPoint x: 420, endPoint y: 135, distance: 56.8
click at [420, 135] on tr "Preview and edit artwork Mama Bunny Baby Bunny Floral [DATE] Mother’s Day shirt…" at bounding box center [330, 132] width 485 height 88
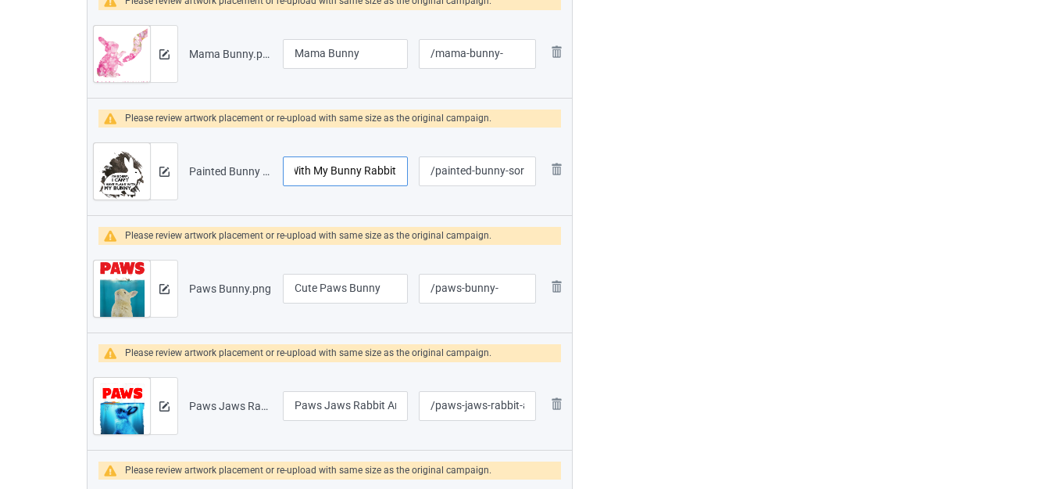
drag, startPoint x: 370, startPoint y: 173, endPoint x: 403, endPoint y: 175, distance: 32.9
click at [403, 175] on input "Painted Bunny Sorry I Cant I Have Plans With My Bunny Rabbit" at bounding box center [345, 171] width 125 height 30
drag, startPoint x: 360, startPoint y: 174, endPoint x: 410, endPoint y: 175, distance: 49.2
click at [410, 175] on td "Painted Bunny Sorry I Cant I Have Plans With My Bunny Rabbit" at bounding box center [345, 171] width 136 height 88
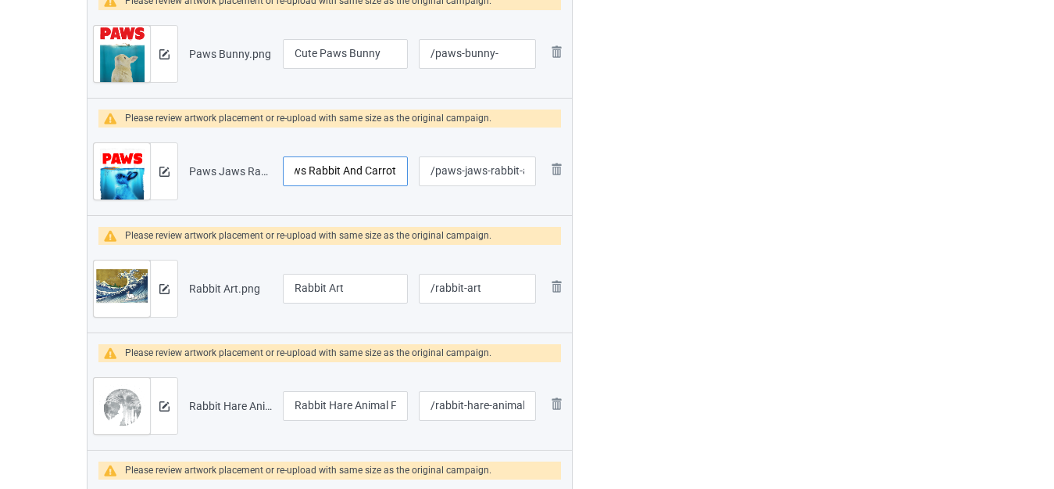
drag, startPoint x: 350, startPoint y: 175, endPoint x: 397, endPoint y: 180, distance: 47.1
click at [404, 178] on input "Paws Jaws Rabbit And Carrot" at bounding box center [345, 171] width 125 height 30
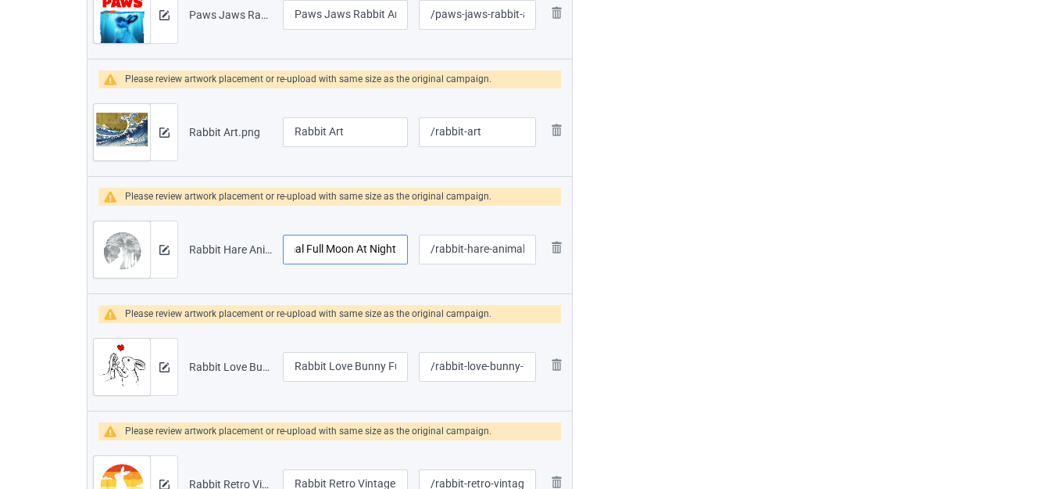
drag, startPoint x: 350, startPoint y: 245, endPoint x: 415, endPoint y: 253, distance: 65.4
click at [415, 253] on tr "Preview and edit artwork Rabbit Hare Animal Full Moon At Night.png Rabbit Hare …" at bounding box center [330, 250] width 485 height 88
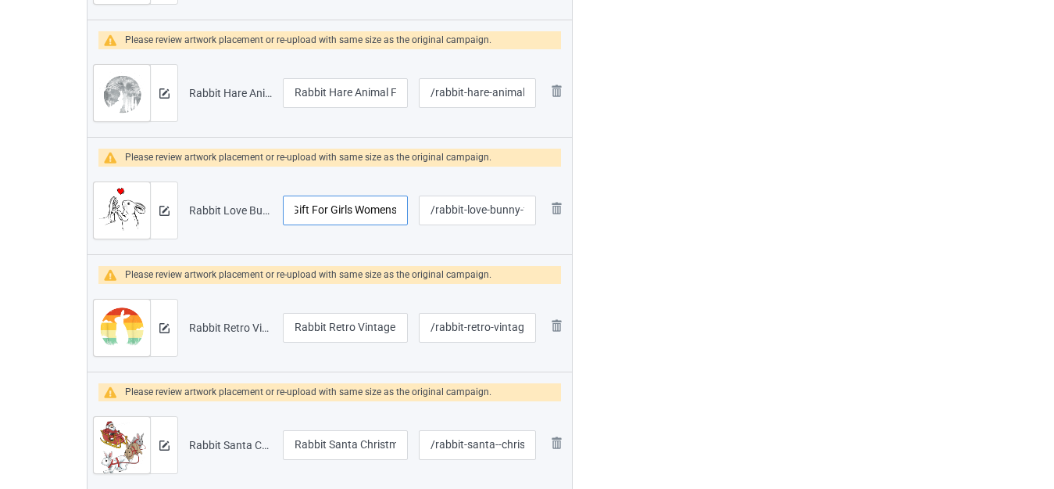
drag, startPoint x: 363, startPoint y: 212, endPoint x: 405, endPoint y: 212, distance: 42.2
click at [405, 212] on input "Rabbit Love Bunny Funny Gift For Girls Womens" at bounding box center [345, 210] width 125 height 30
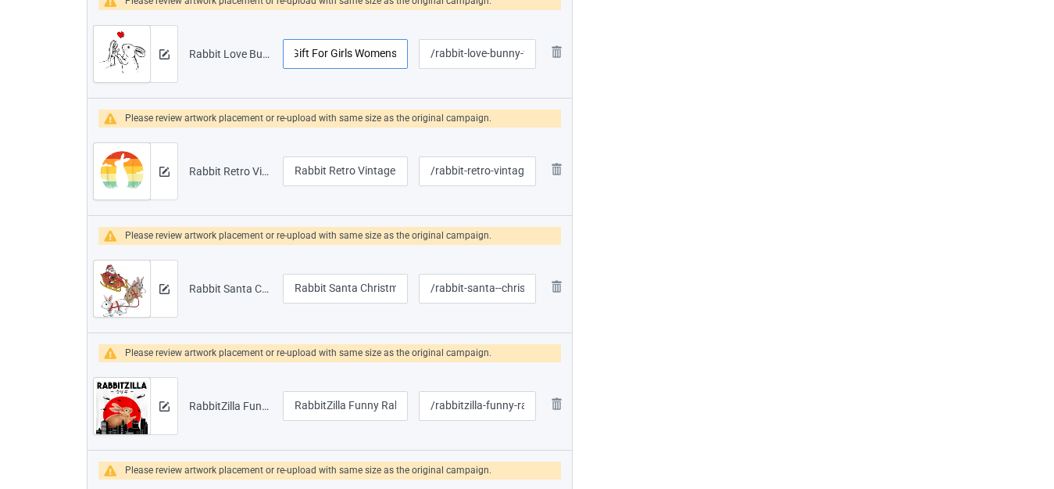
click at [344, 54] on input "Rabbit Love Bunny Funny Gift For Girls Womens" at bounding box center [345, 54] width 125 height 30
drag, startPoint x: 307, startPoint y: 51, endPoint x: 442, endPoint y: 77, distance: 137.8
click at [442, 77] on tr "Preview and edit artwork Rabbit Love Bunny Funny Gift For Girls Womens.png Rabb…" at bounding box center [330, 54] width 485 height 88
drag, startPoint x: 349, startPoint y: 51, endPoint x: 442, endPoint y: 56, distance: 94.0
click at [442, 56] on tr "Preview and edit artwork Rabbit Love Bunny Funny Gift For Girls Womens.png Rabb…" at bounding box center [330, 54] width 485 height 88
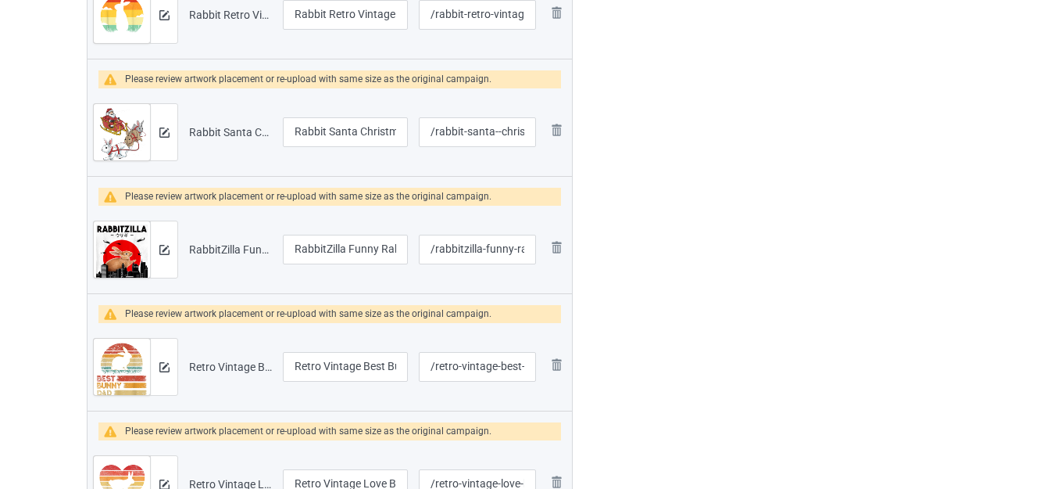
type input "Rabbit Love Bunny"
drag, startPoint x: 381, startPoint y: 127, endPoint x: 403, endPoint y: 130, distance: 21.2
click at [403, 130] on input "Rabbit Santa Christmas" at bounding box center [345, 132] width 125 height 30
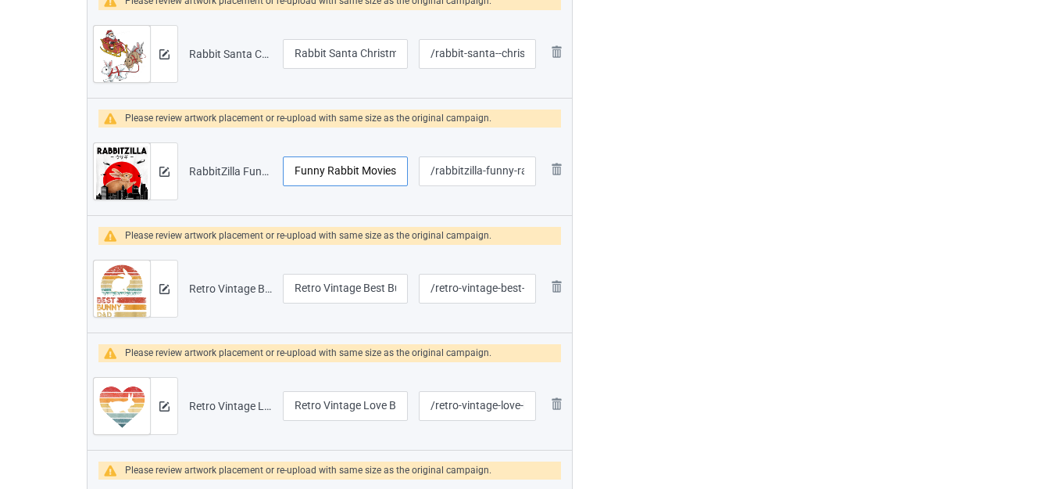
drag, startPoint x: 368, startPoint y: 163, endPoint x: 417, endPoint y: 171, distance: 49.9
click at [417, 171] on tr "Preview and edit artwork RabbitZilla Funny Rabbit Movies.png RabbitZilla Funny …" at bounding box center [330, 171] width 485 height 88
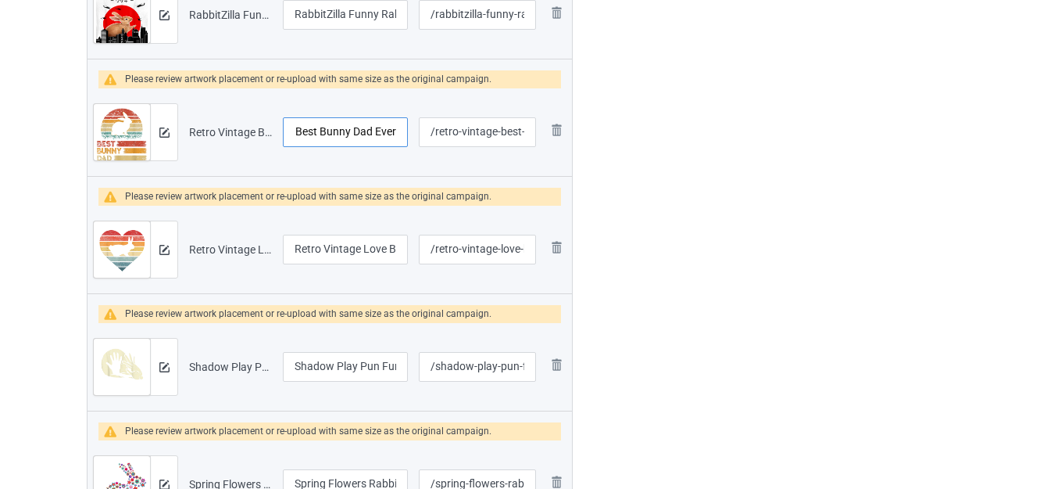
drag, startPoint x: 366, startPoint y: 136, endPoint x: 411, endPoint y: 134, distance: 45.4
click at [411, 134] on td "Retro Vintage Best Bunny Dad Ever" at bounding box center [345, 132] width 136 height 88
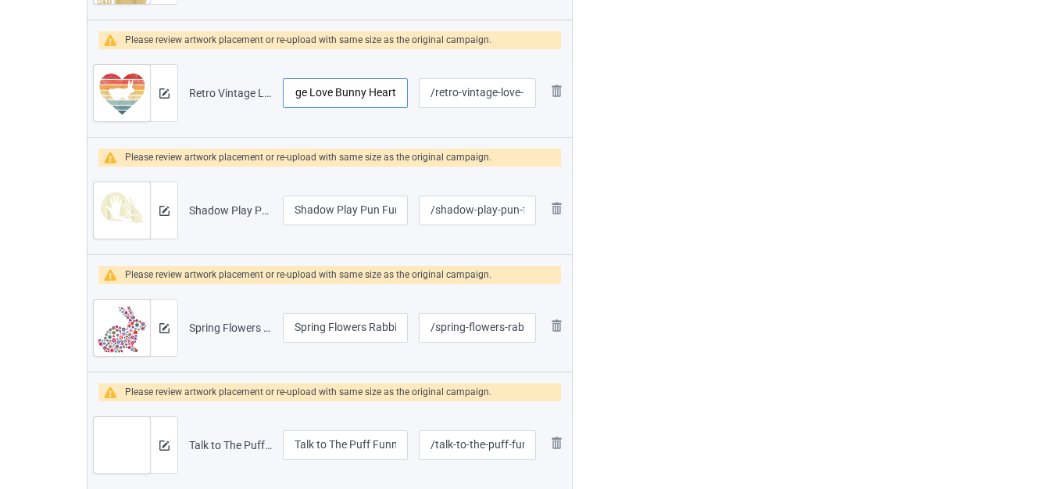
drag, startPoint x: 363, startPoint y: 96, endPoint x: 401, endPoint y: 96, distance: 37.5
click at [401, 96] on input "Retro Vintage Love Bunny Heart" at bounding box center [345, 93] width 125 height 30
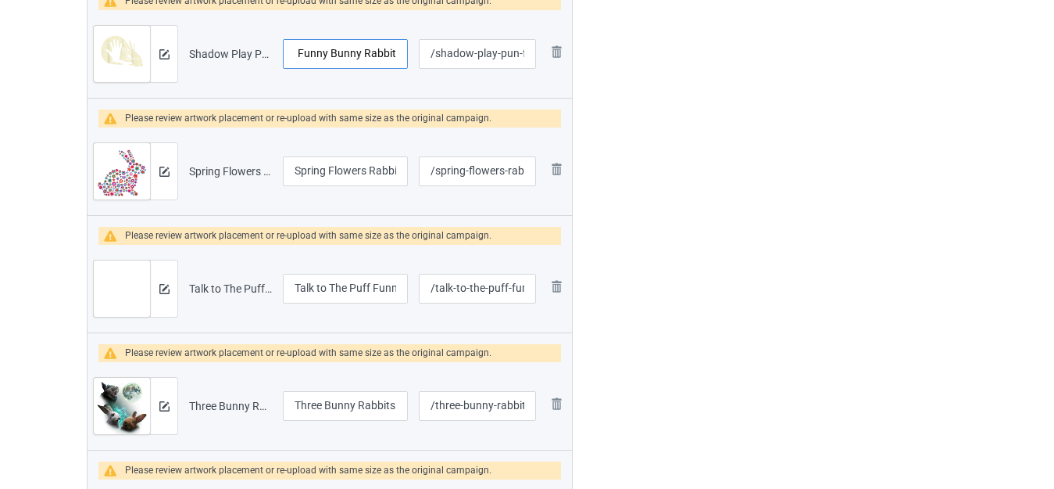
drag, startPoint x: 356, startPoint y: 58, endPoint x: 402, endPoint y: 59, distance: 45.4
click at [402, 59] on input "Shadow Play Pun Funny Bunny Rabbit" at bounding box center [345, 54] width 125 height 30
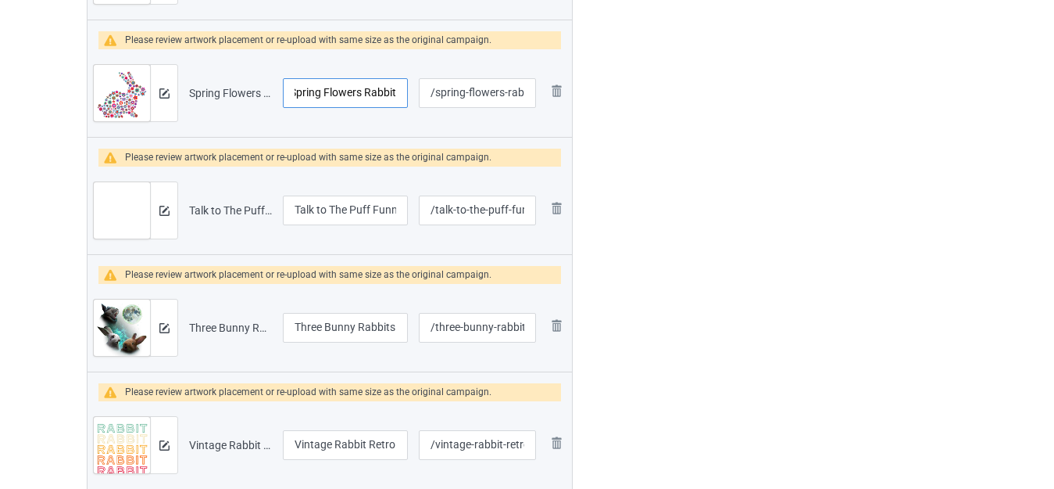
drag, startPoint x: 352, startPoint y: 98, endPoint x: 409, endPoint y: 95, distance: 57.1
click at [406, 95] on input "Spring Flowers Rabbit" at bounding box center [345, 93] width 125 height 30
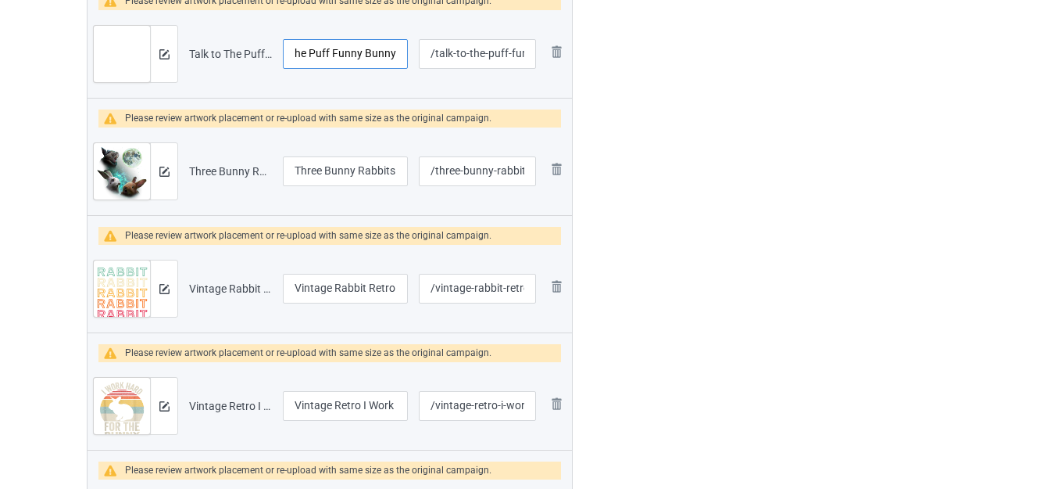
drag, startPoint x: 353, startPoint y: 55, endPoint x: 416, endPoint y: 60, distance: 63.5
click at [416, 60] on tr "Preview and edit artwork Talk to The Puff Funny Bunny.png Talk to The Puff Funn…" at bounding box center [330, 54] width 485 height 88
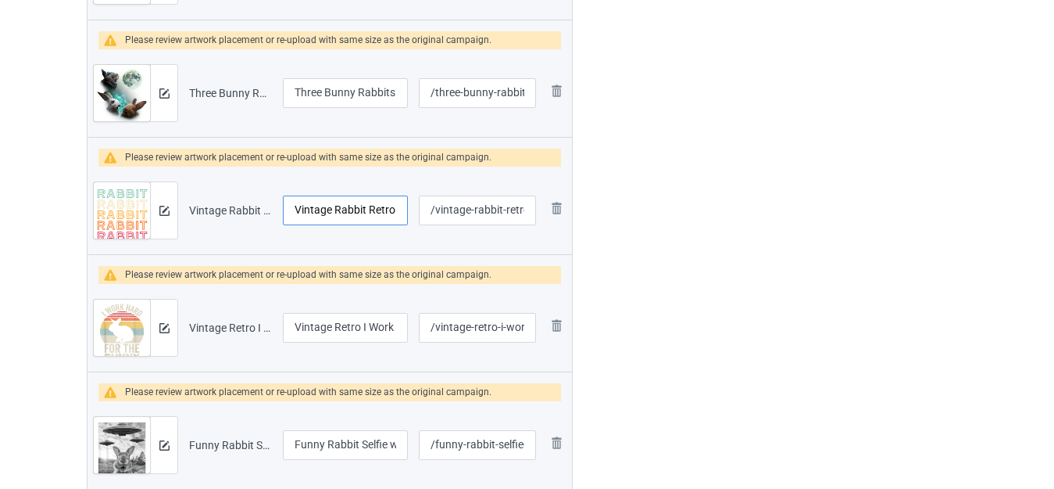
drag, startPoint x: 353, startPoint y: 207, endPoint x: 418, endPoint y: 211, distance: 65.0
click at [418, 211] on tr "Preview and edit artwork Vintage Rabbit Retro.png Vintage Rabbit Retro /vintage…" at bounding box center [330, 210] width 485 height 88
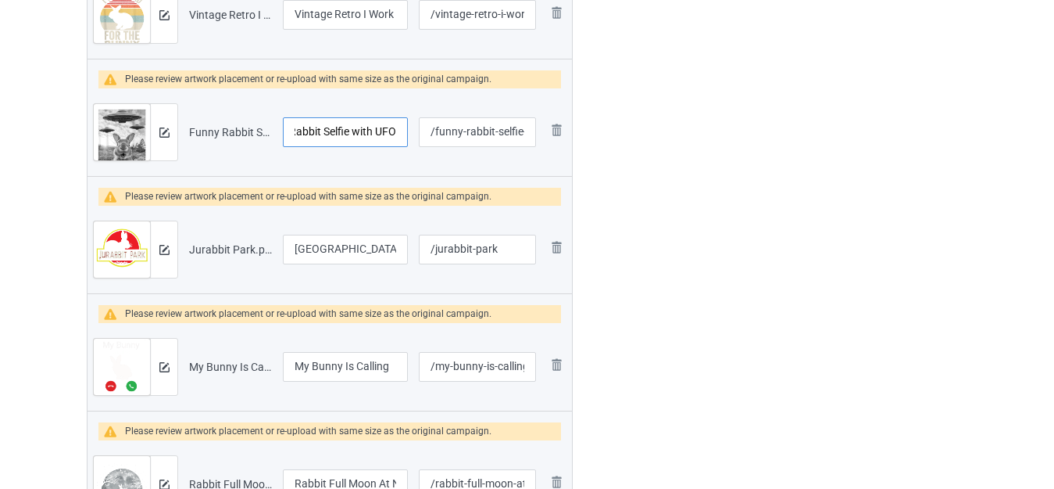
drag, startPoint x: 366, startPoint y: 124, endPoint x: 419, endPoint y: 126, distance: 53.2
click at [419, 126] on tr "Preview and edit artwork Funny Rabbit Selfie with UFO.png Funny Rabbit Selfie w…" at bounding box center [330, 132] width 485 height 88
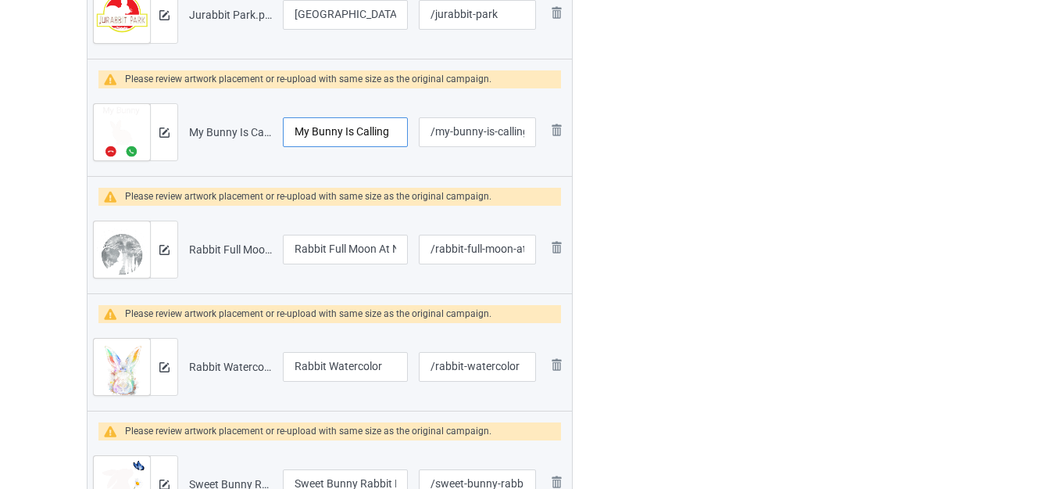
drag, startPoint x: 367, startPoint y: 134, endPoint x: 405, endPoint y: 136, distance: 37.6
click at [405, 136] on input "My Bunny Is Calling" at bounding box center [345, 132] width 125 height 30
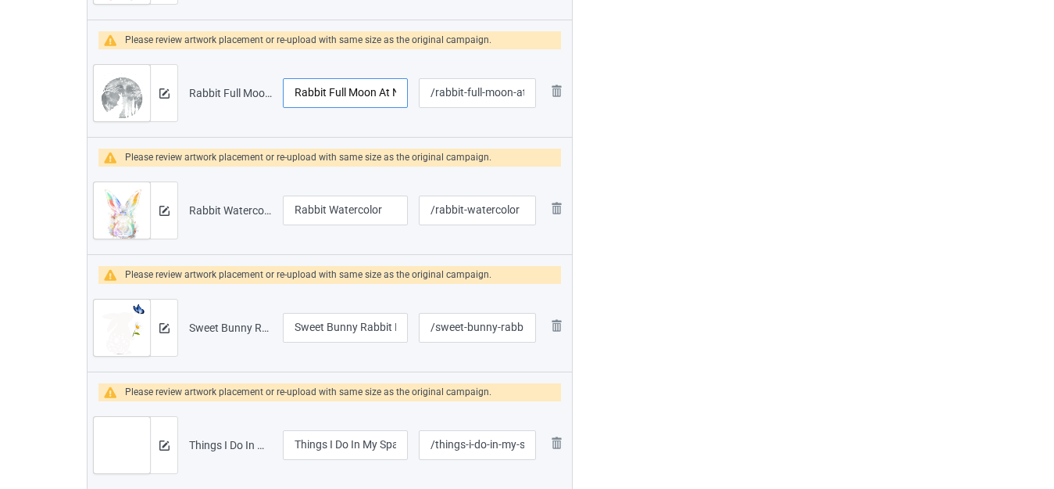
drag, startPoint x: 359, startPoint y: 94, endPoint x: 426, endPoint y: 94, distance: 67.2
click at [426, 94] on tr "Preview and edit artwork Rabbit Full Moon At Night.png Rabbit Full Moon At Nigh…" at bounding box center [330, 93] width 485 height 88
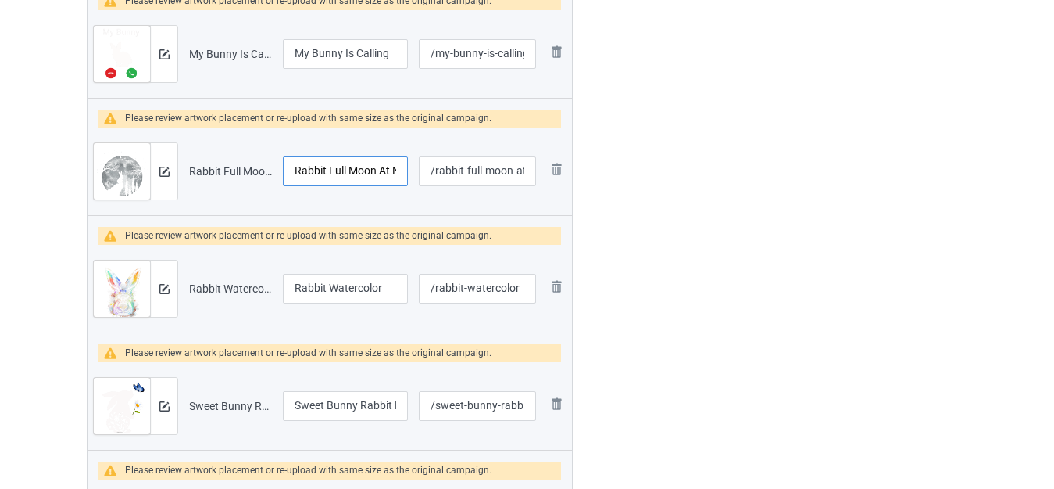
click at [370, 179] on input "Rabbit Full Moon At Night" at bounding box center [345, 171] width 125 height 30
drag, startPoint x: 381, startPoint y: 170, endPoint x: 402, endPoint y: 169, distance: 20.3
click at [402, 169] on input "Rabbit Full Moon At Night" at bounding box center [345, 171] width 125 height 30
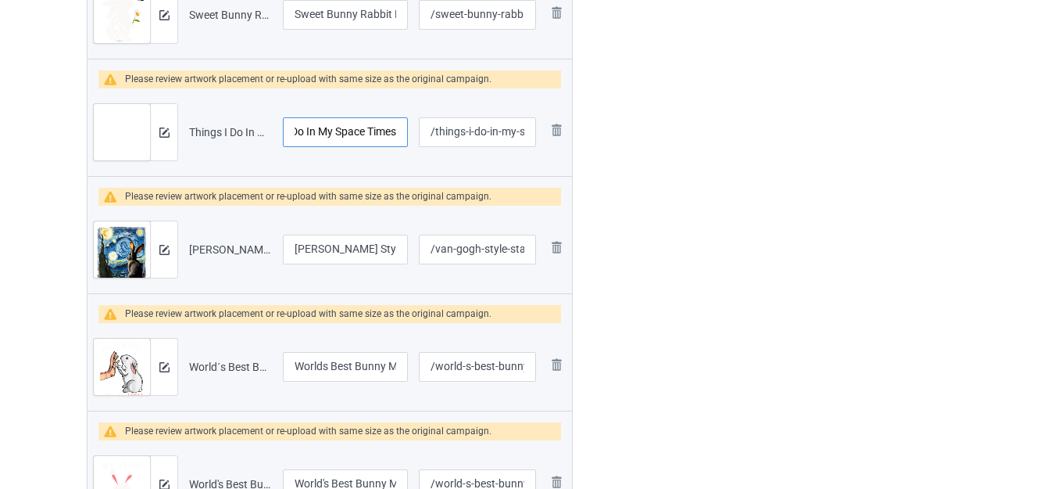
drag, startPoint x: 373, startPoint y: 134, endPoint x: 410, endPoint y: 134, distance: 36.7
click at [410, 134] on td "Things I Do In My Space Times" at bounding box center [345, 132] width 136 height 88
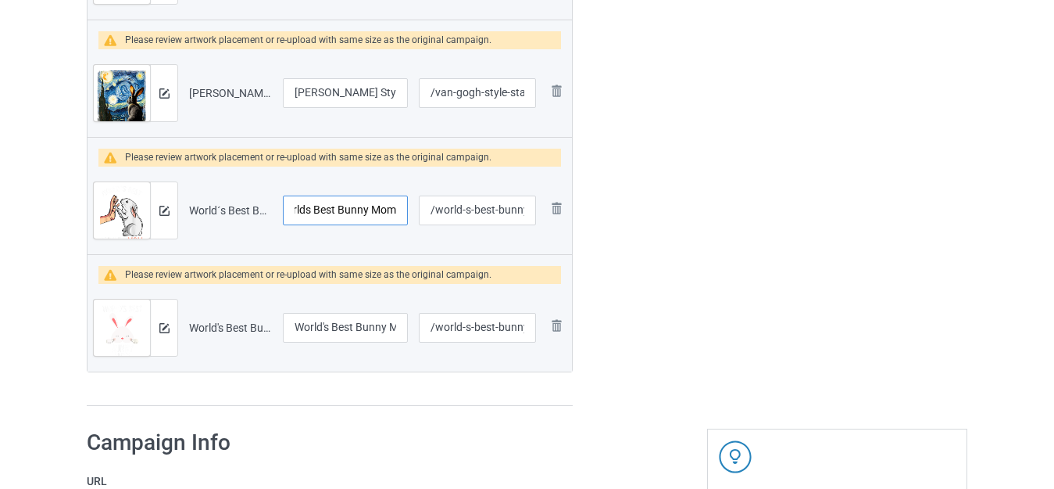
drag, startPoint x: 370, startPoint y: 209, endPoint x: 400, endPoint y: 210, distance: 30.5
click at [400, 210] on input "Worlds Best Bunny Mom" at bounding box center [345, 210] width 125 height 30
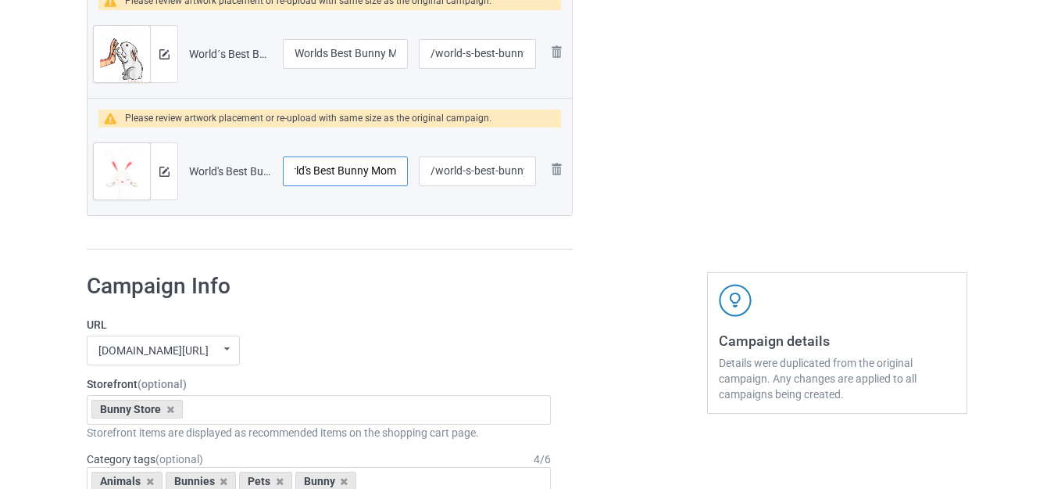
drag, startPoint x: 364, startPoint y: 170, endPoint x: 413, endPoint y: 171, distance: 49.3
click at [413, 171] on tr "Preview and edit artwork World's Best Bunny Mom.png World's Best Bunny Mom /wor…" at bounding box center [330, 171] width 485 height 88
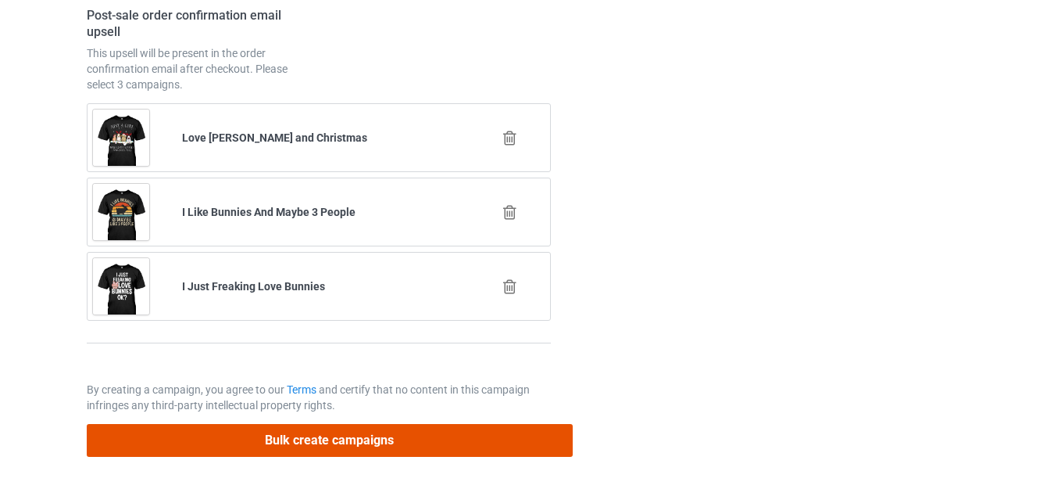
click at [314, 439] on button "Bulk create campaigns" at bounding box center [330, 440] width 486 height 32
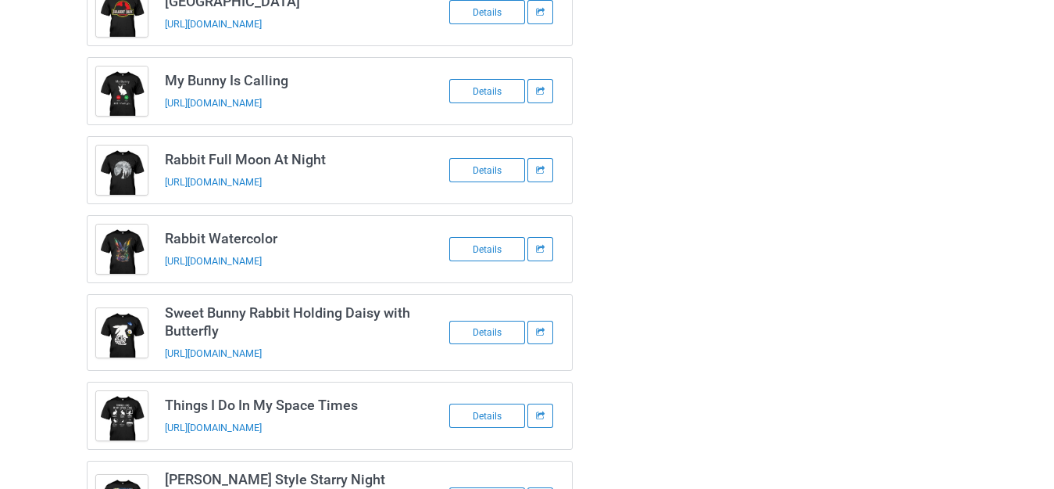
scroll to position [2625, 0]
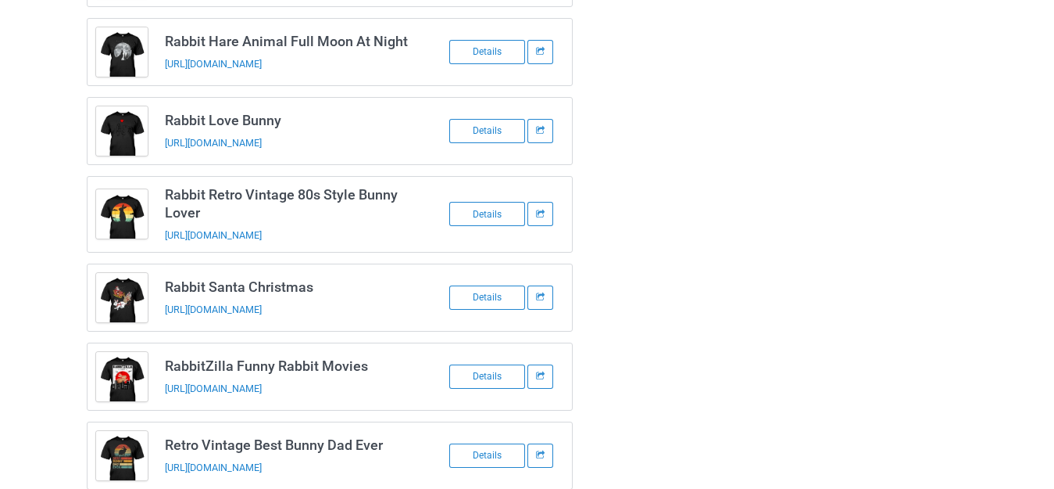
scroll to position [1485, 0]
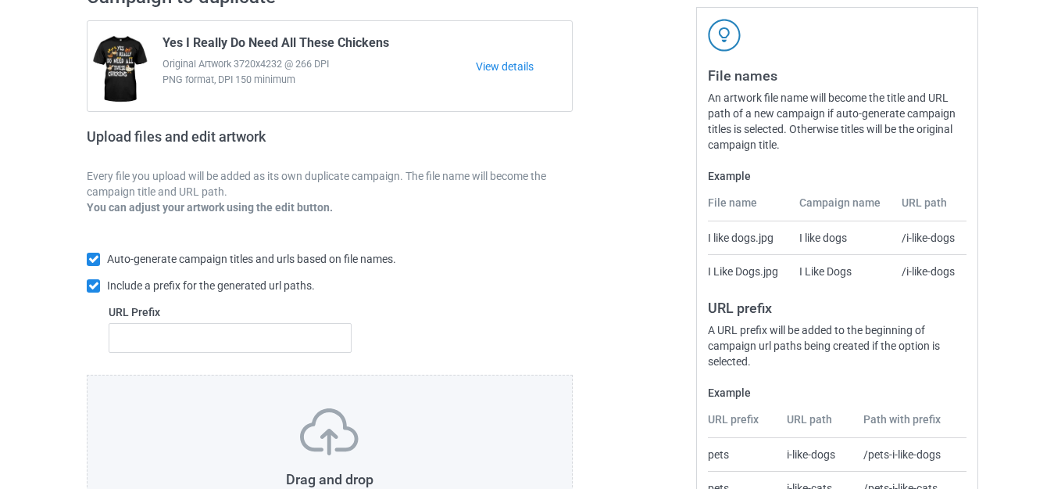
scroll to position [273, 0]
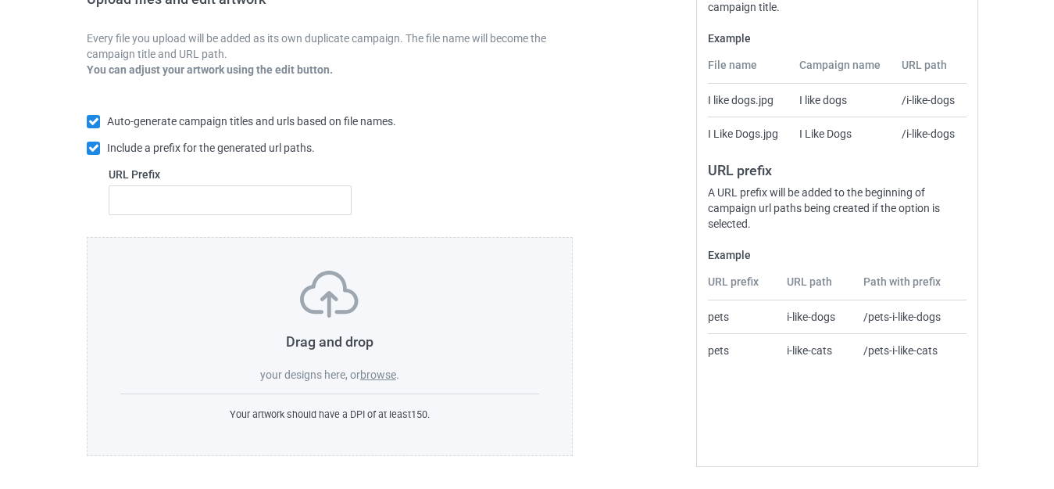
click at [375, 377] on label "browse" at bounding box center [378, 374] width 36 height 13
click at [0, 0] on input "browse" at bounding box center [0, 0] width 0 height 0
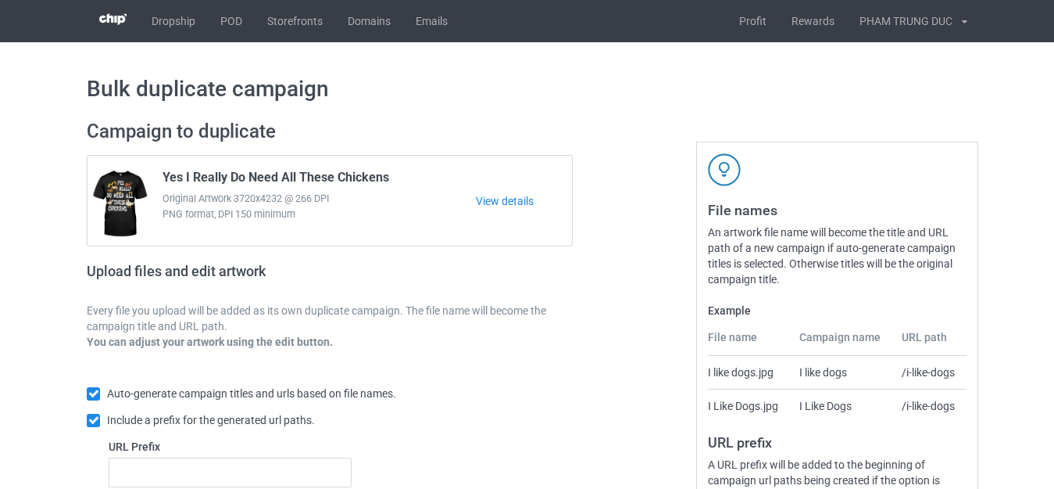
scroll to position [0, 0]
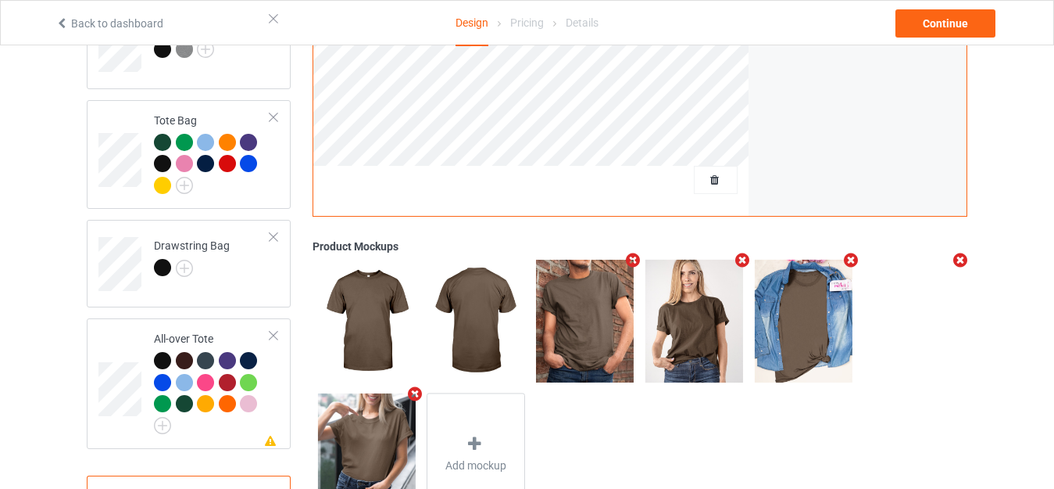
scroll to position [1298, 0]
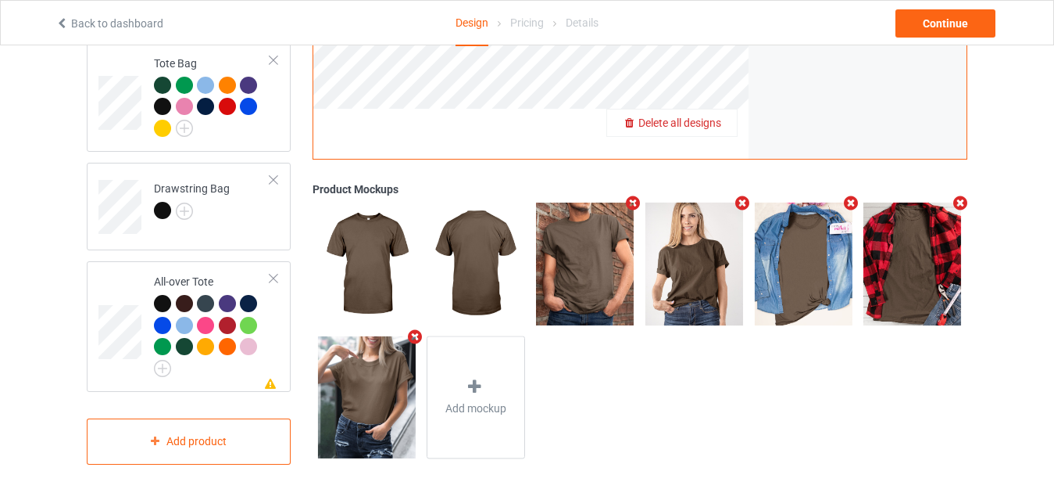
click at [712, 117] on span "Delete all designs" at bounding box center [680, 122] width 83 height 13
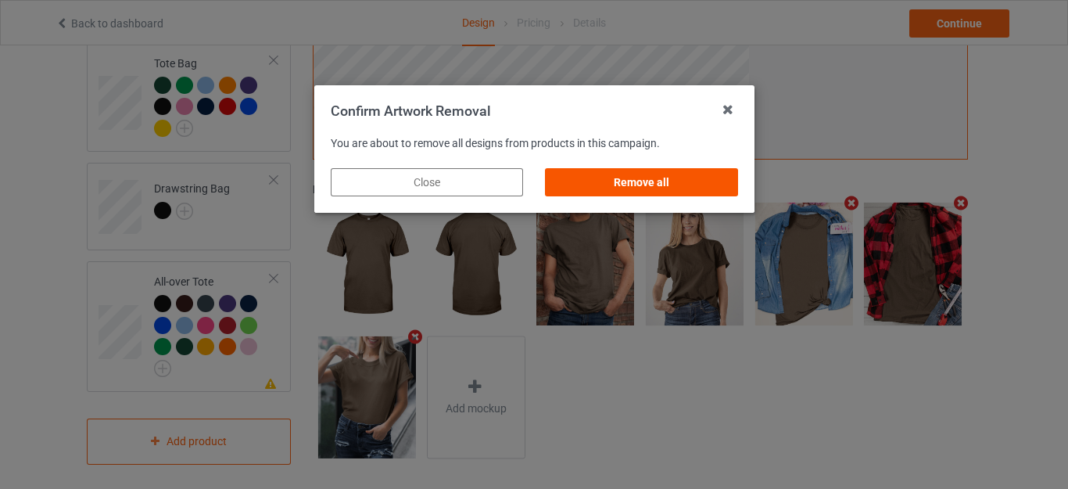
click at [642, 174] on div "Remove all" at bounding box center [641, 182] width 192 height 28
click at [642, 181] on div "Product Mockups" at bounding box center [640, 189] width 655 height 16
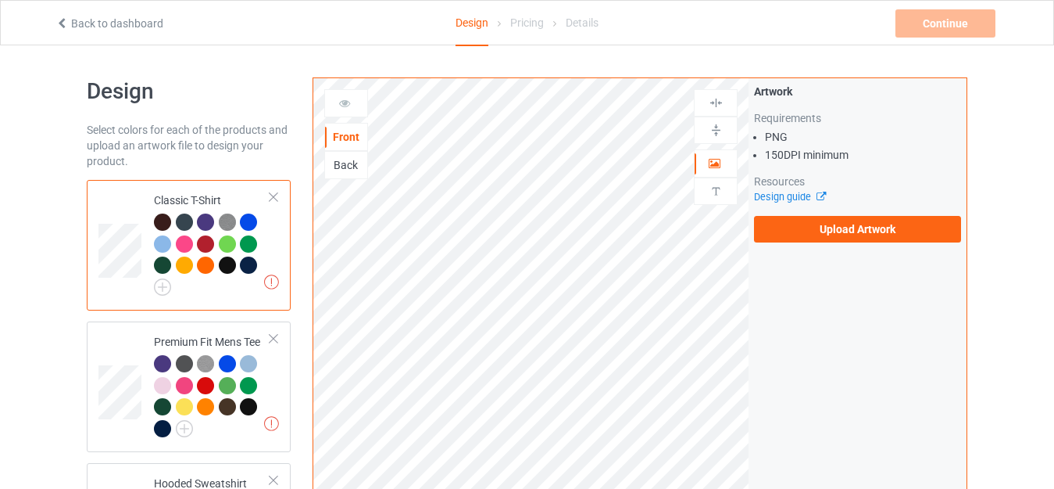
scroll to position [0, 0]
click at [165, 285] on img at bounding box center [162, 287] width 17 height 17
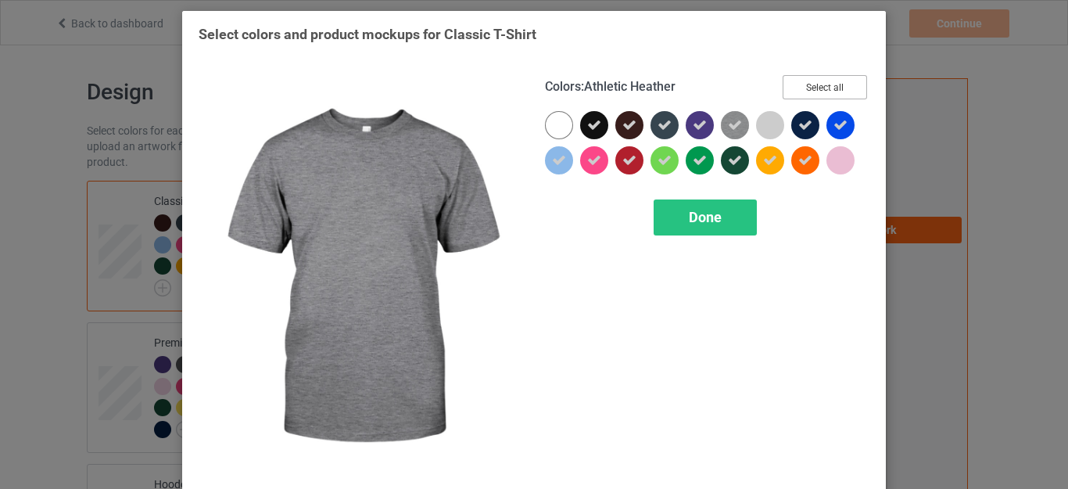
click at [813, 79] on button "Select all" at bounding box center [824, 87] width 84 height 24
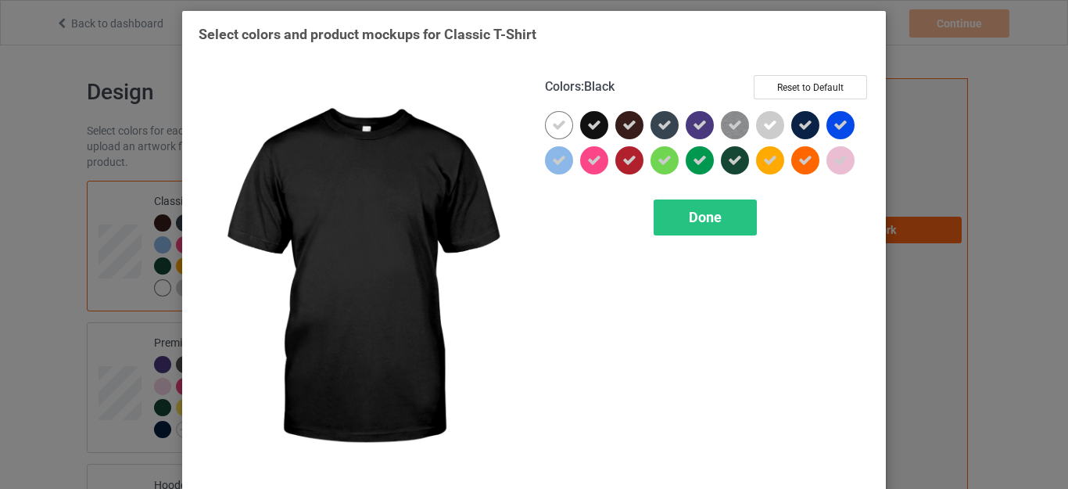
click at [587, 121] on icon at bounding box center [594, 125] width 14 height 14
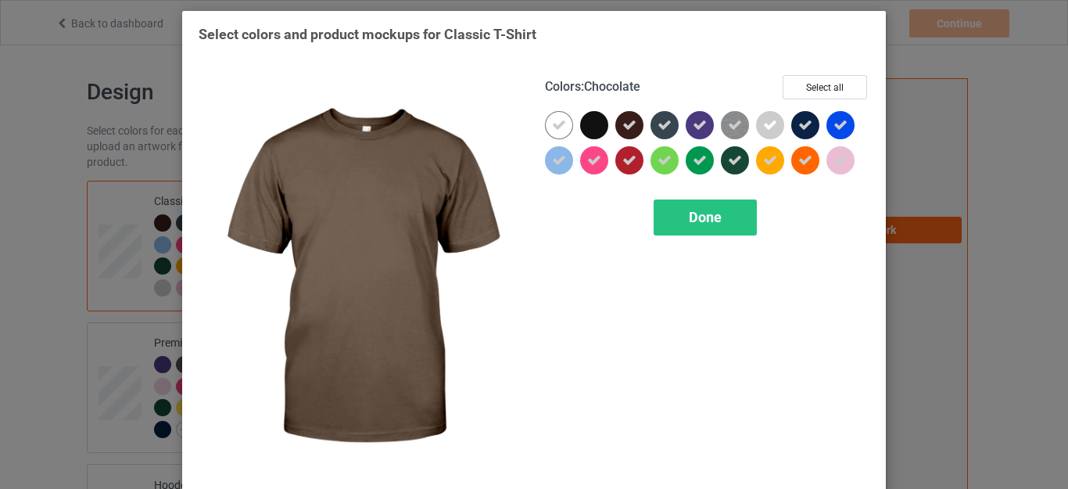
click at [622, 124] on icon at bounding box center [629, 125] width 14 height 14
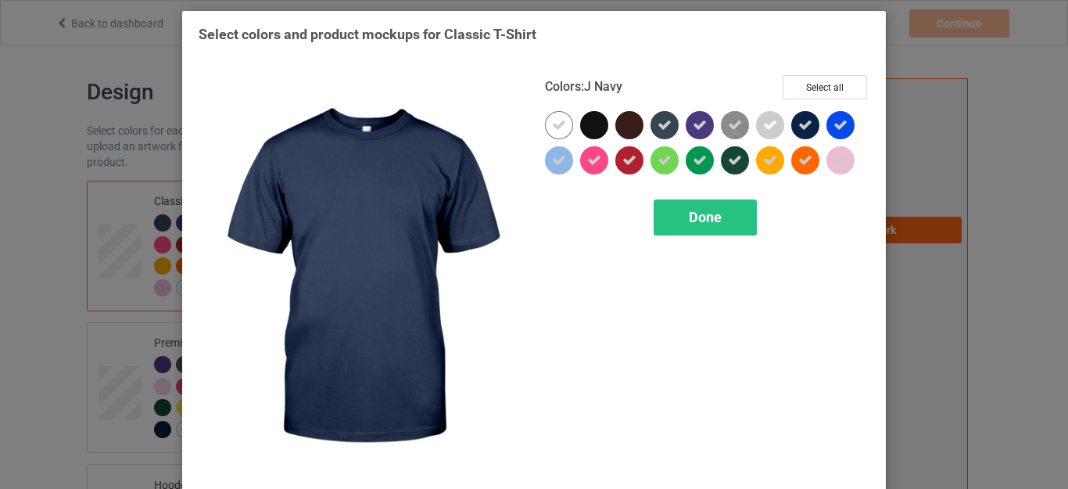
click at [800, 123] on icon at bounding box center [805, 125] width 14 height 14
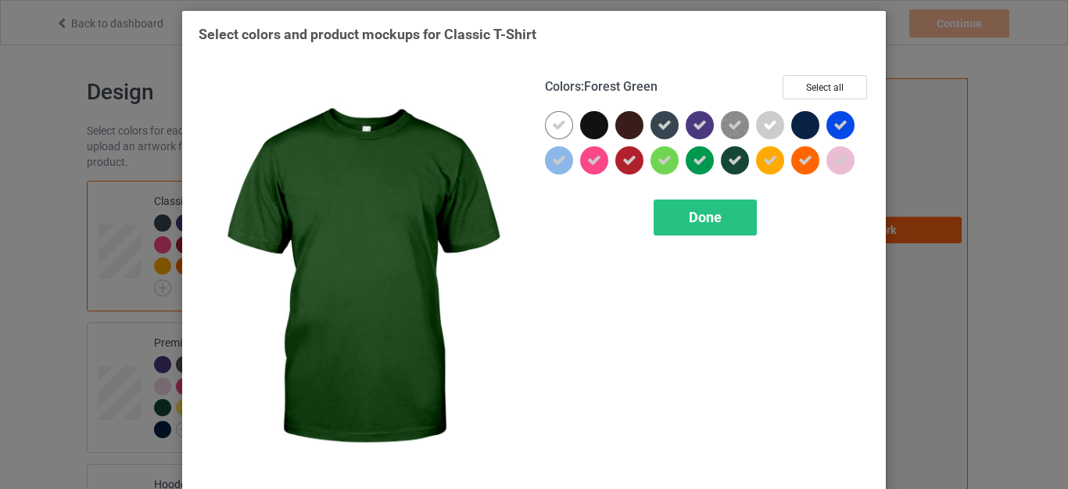
click at [729, 155] on icon at bounding box center [735, 160] width 14 height 14
click at [729, 155] on div at bounding box center [735, 160] width 28 height 28
click at [696, 214] on span "Done" at bounding box center [705, 217] width 33 height 16
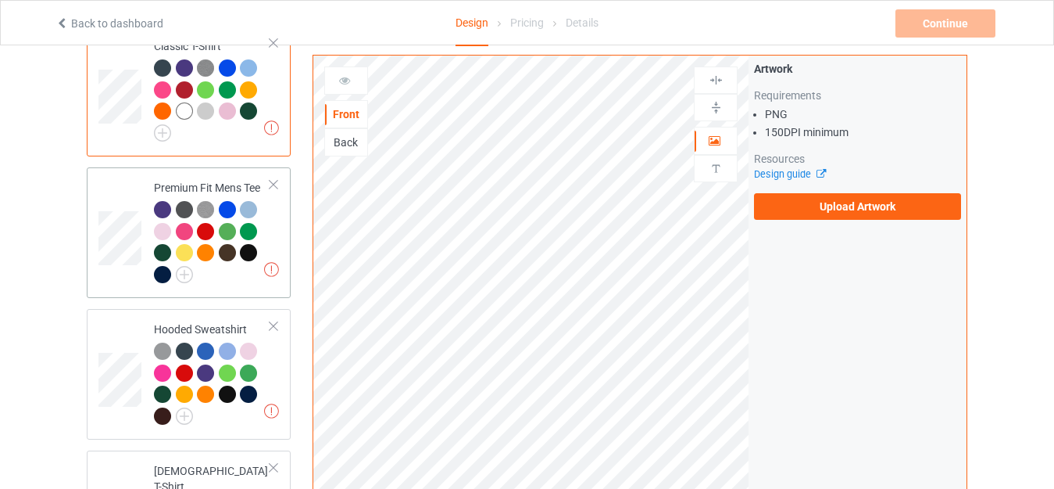
scroll to position [156, 0]
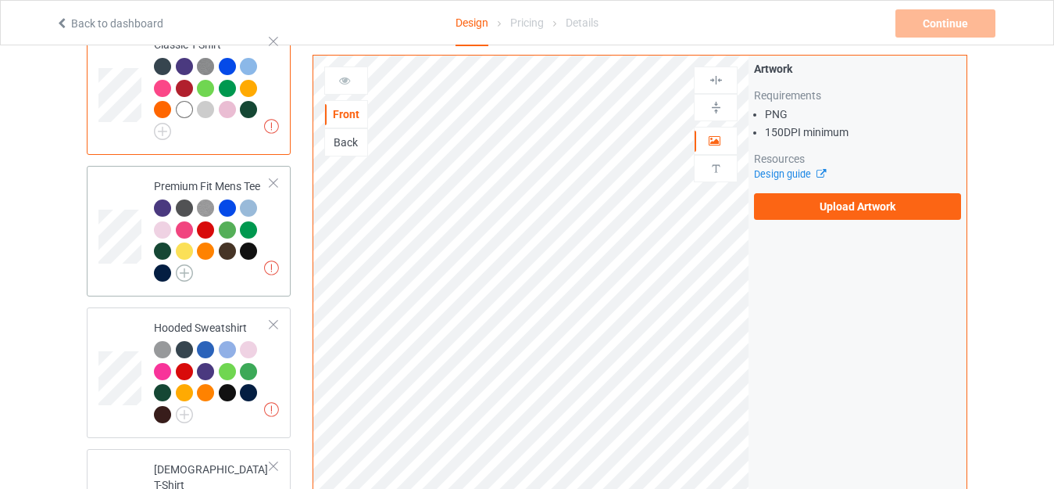
click at [178, 275] on img at bounding box center [184, 272] width 17 height 17
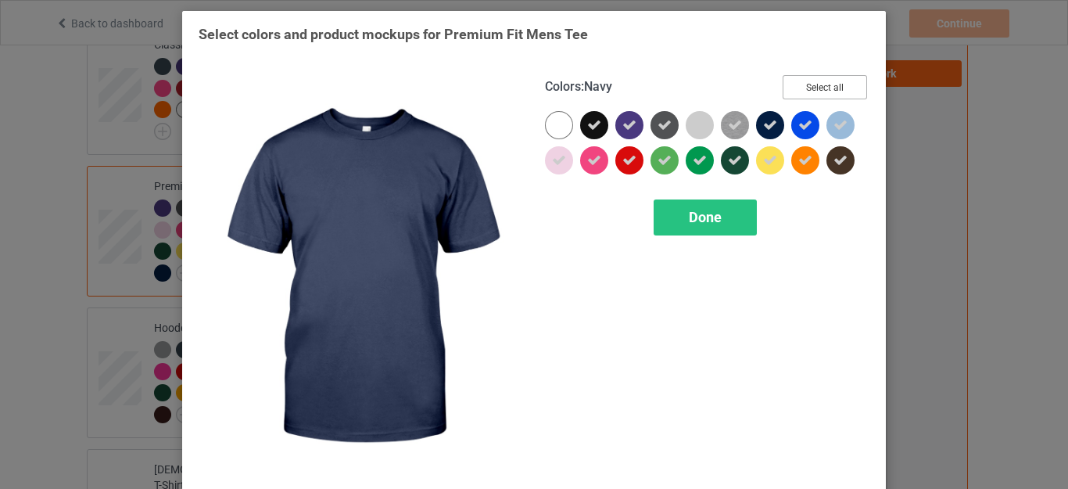
click at [807, 89] on button "Select all" at bounding box center [824, 87] width 84 height 24
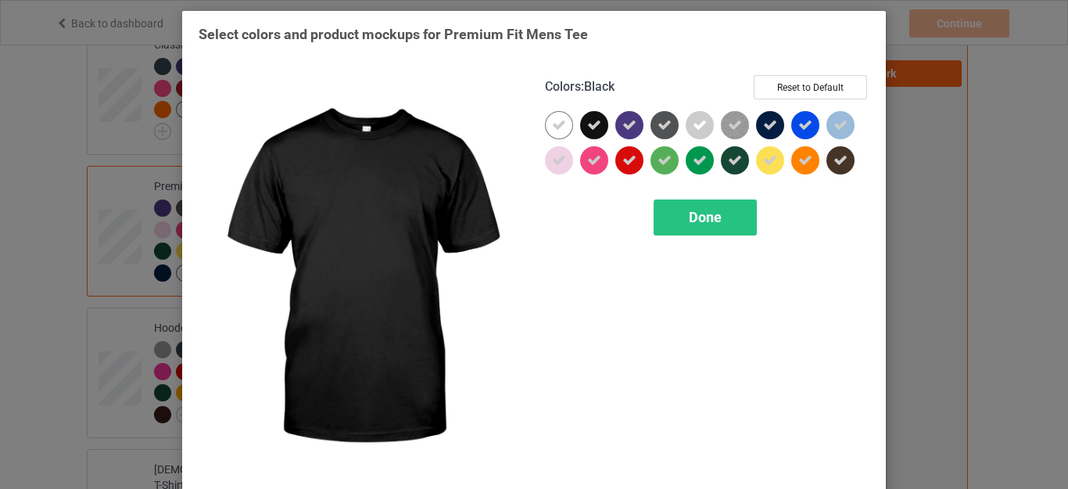
drag, startPoint x: 585, startPoint y: 127, endPoint x: 664, endPoint y: 125, distance: 79.0
click at [587, 127] on icon at bounding box center [594, 125] width 14 height 14
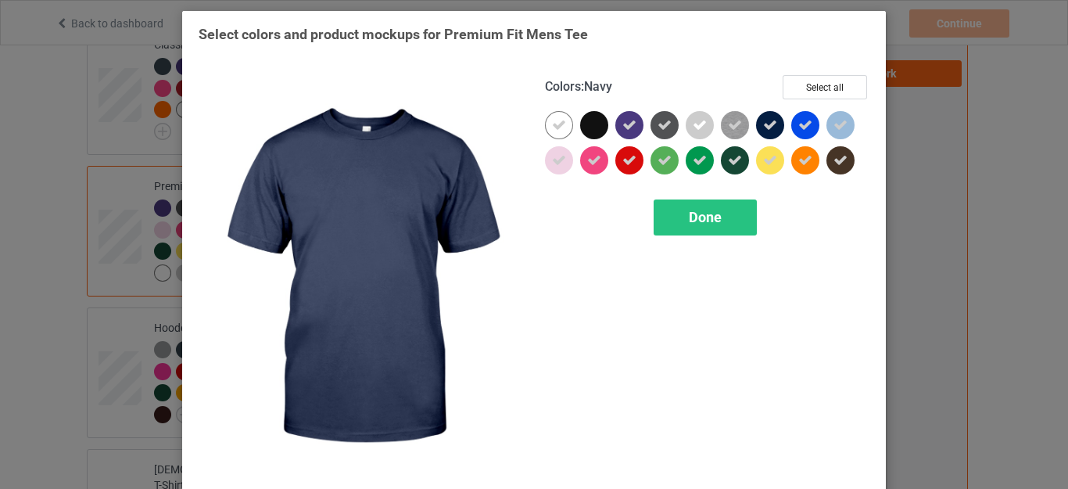
click at [764, 127] on icon at bounding box center [770, 125] width 14 height 14
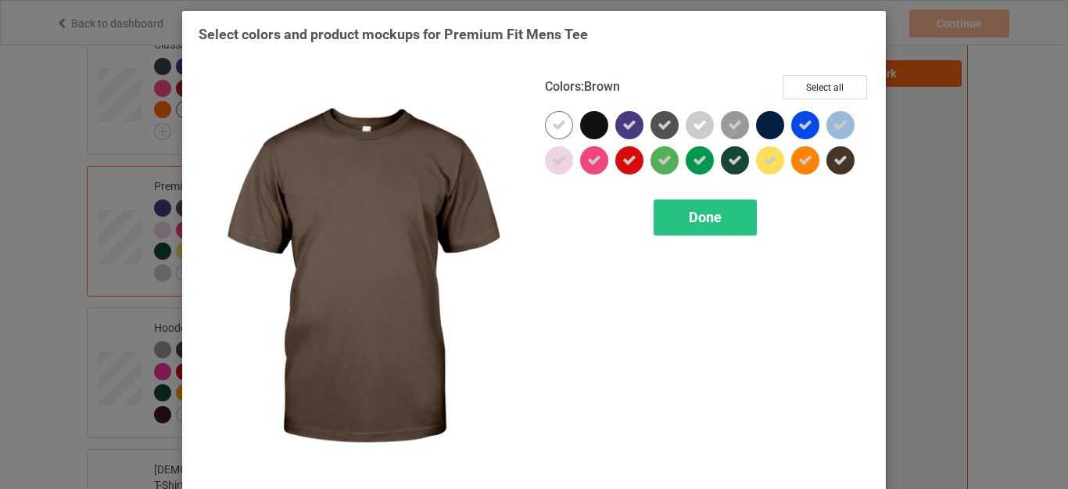
click at [837, 157] on icon at bounding box center [840, 160] width 14 height 14
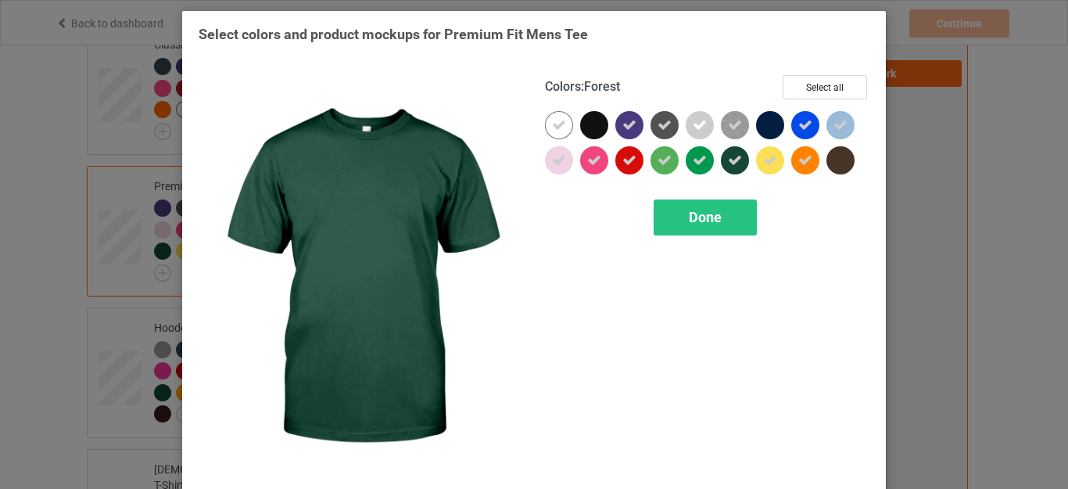
click at [736, 161] on div at bounding box center [735, 160] width 28 height 28
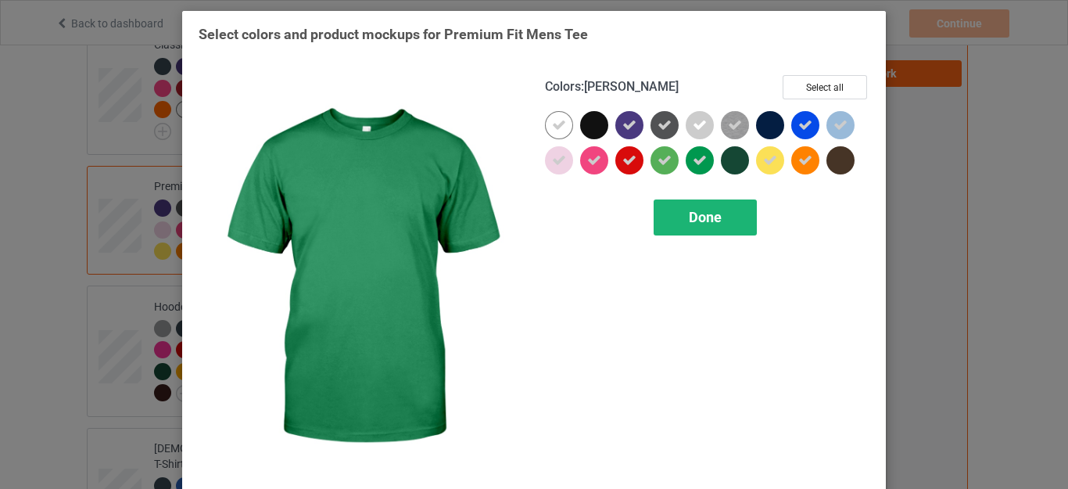
click at [677, 218] on div "Done" at bounding box center [704, 217] width 103 height 36
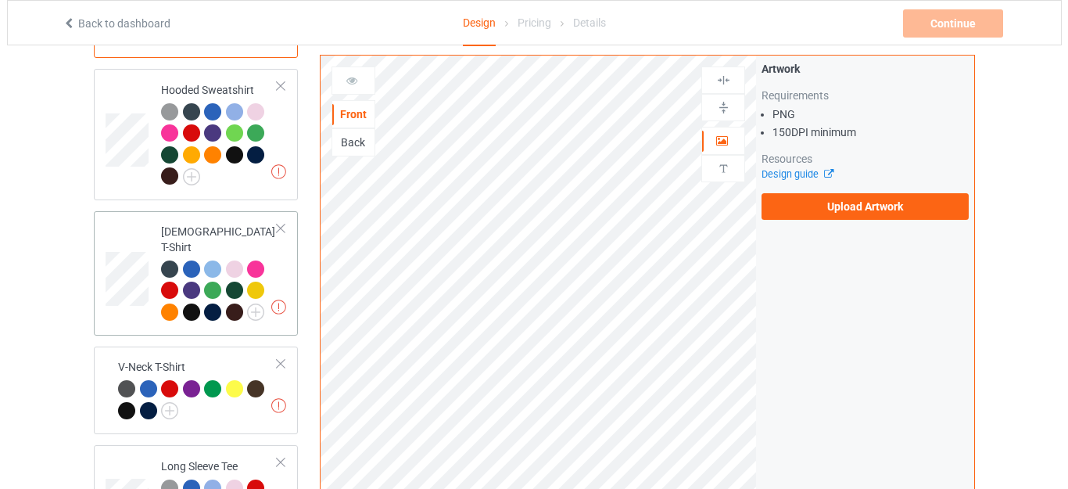
scroll to position [391, 0]
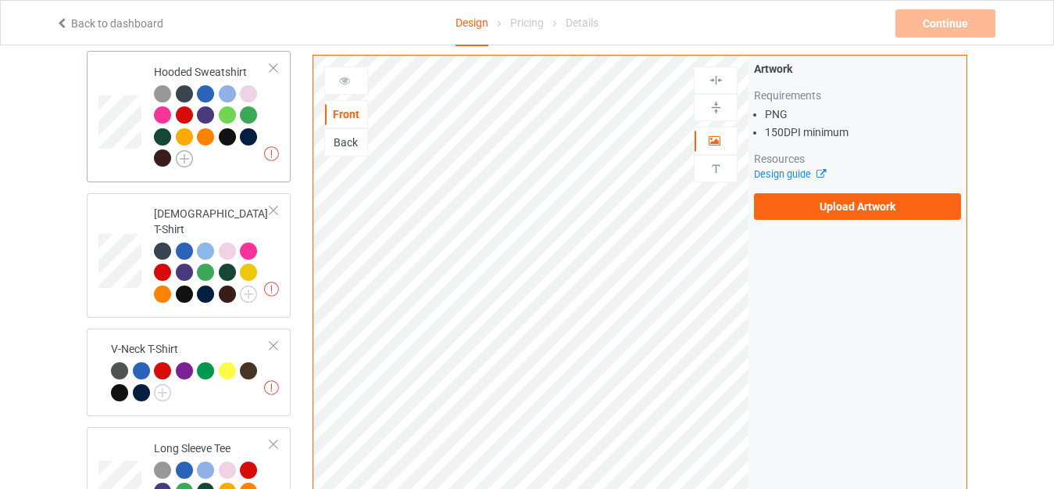
click at [186, 159] on img at bounding box center [184, 158] width 17 height 17
